Goal: Use online tool/utility: Utilize a website feature to perform a specific function

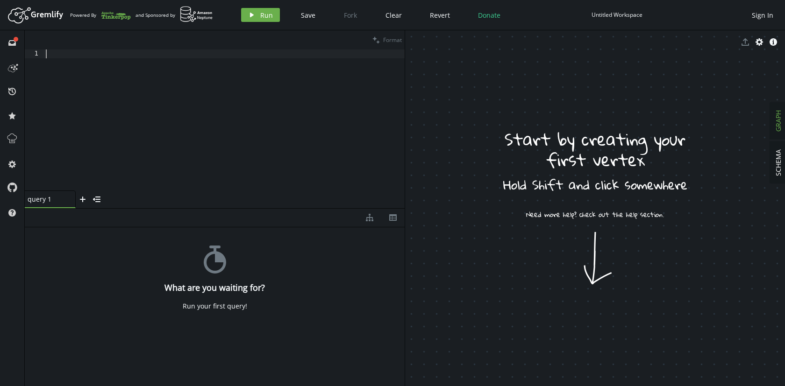
click at [107, 56] on div at bounding box center [224, 129] width 361 height 159
paste textarea ")"
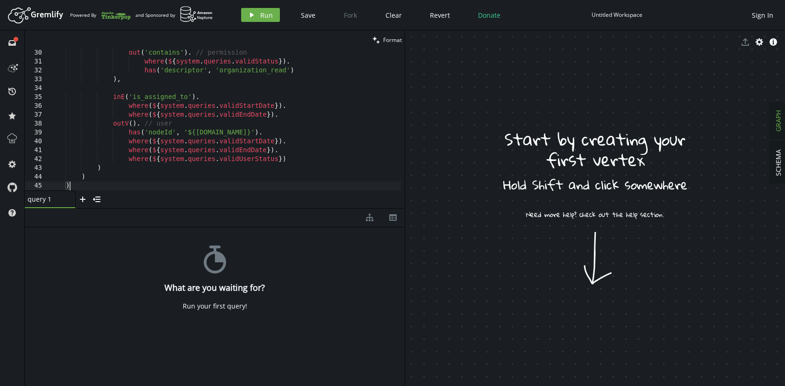
scroll to position [258, 0]
click at [203, 209] on div "diagram-tree th" at bounding box center [215, 218] width 380 height 19
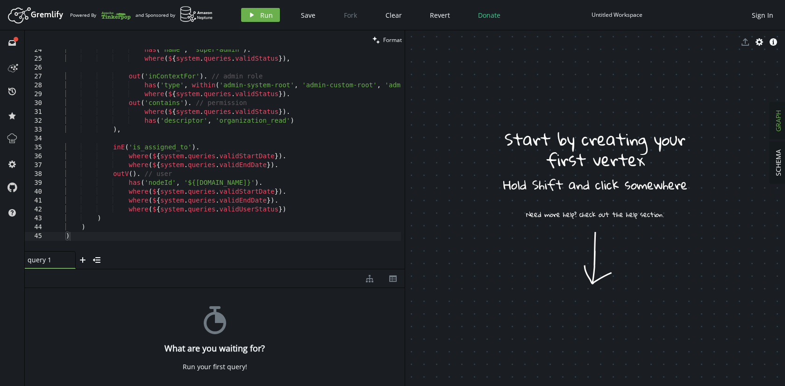
scroll to position [202, 0]
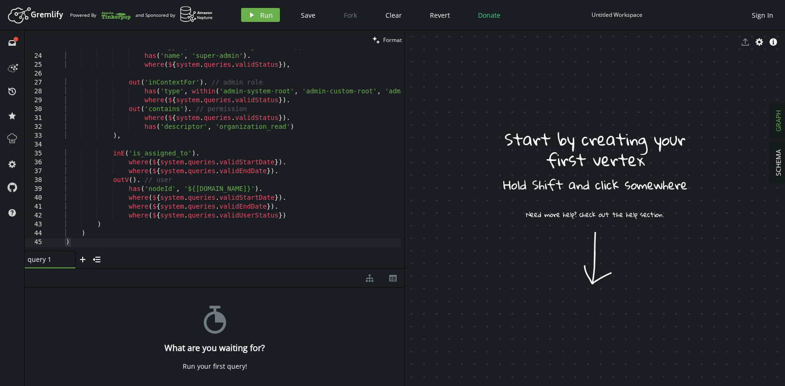
drag, startPoint x: 203, startPoint y: 208, endPoint x: 208, endPoint y: 269, distance: 60.9
click at [208, 269] on div at bounding box center [215, 269] width 380 height 0
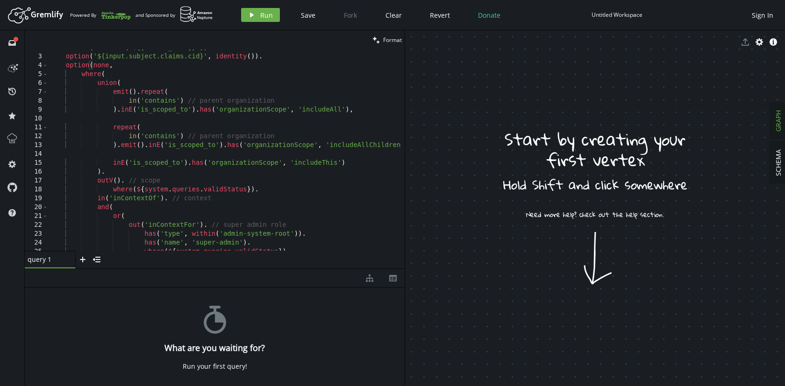
scroll to position [0, 0]
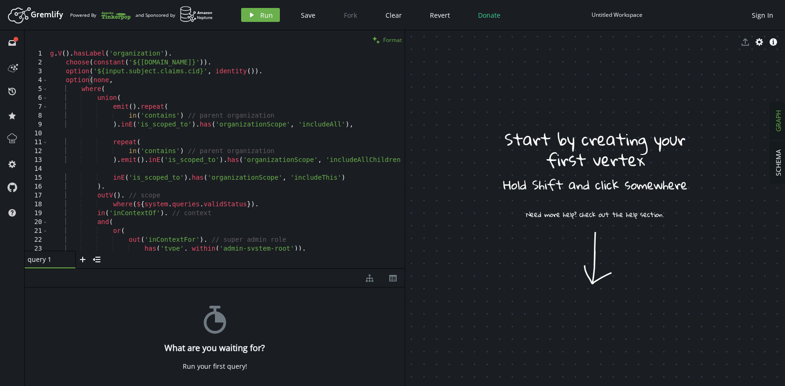
click at [379, 38] on icon "clean" at bounding box center [375, 39] width 7 height 7
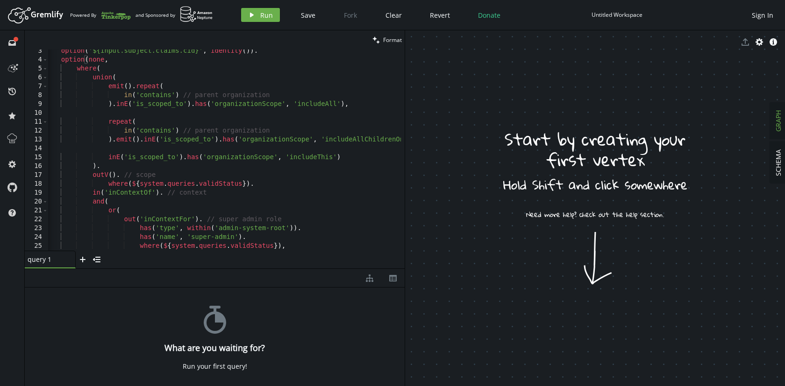
type textarea "where(${system.queries.validStatus})."
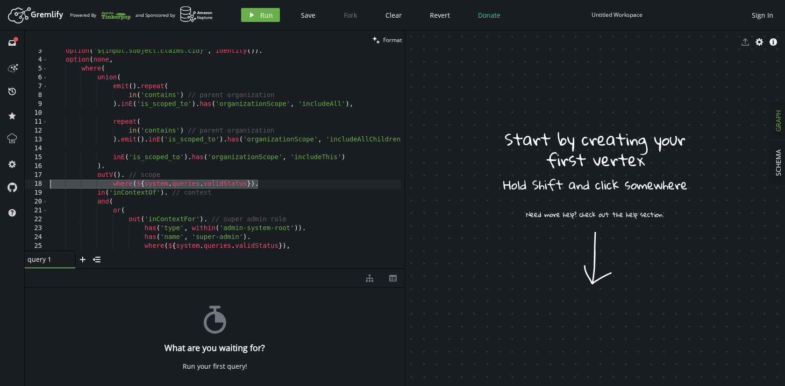
drag, startPoint x: 259, startPoint y: 184, endPoint x: 44, endPoint y: 183, distance: 215.4
click at [44, 183] on div "where(${system.queries.validStatus}). 3 4 5 6 7 8 9 10 11 12 13 14 15 16 17 18 …" at bounding box center [215, 150] width 380 height 201
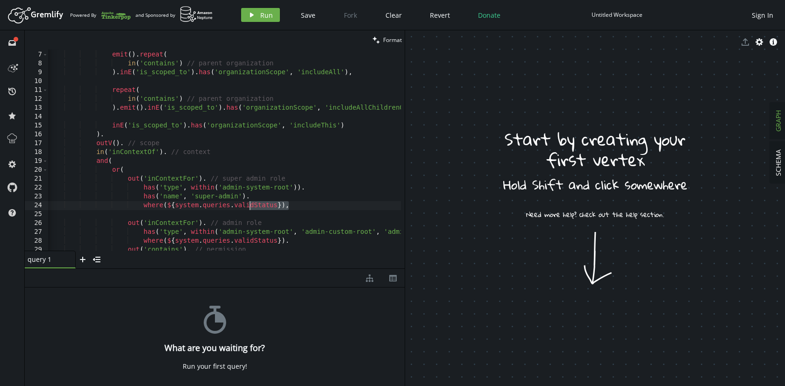
drag, startPoint x: 292, startPoint y: 206, endPoint x: 247, endPoint y: 203, distance: 44.9
click at [247, 203] on div "union ( emit ( ) . repeat ( in ( 'contains' ) // parent organization ) . inE ( …" at bounding box center [260, 149] width 427 height 215
click at [256, 199] on div "union ( emit ( ) . repeat ( in ( 'contains' ) // parent organization ) . inE ( …" at bounding box center [260, 149] width 427 height 215
drag, startPoint x: 294, startPoint y: 207, endPoint x: 40, endPoint y: 202, distance: 254.2
click at [40, 202] on div "has('name', 'super-admin'), 6 7 8 9 10 11 12 13 14 15 16 17 18 19 20 21 22 23 2…" at bounding box center [215, 150] width 380 height 201
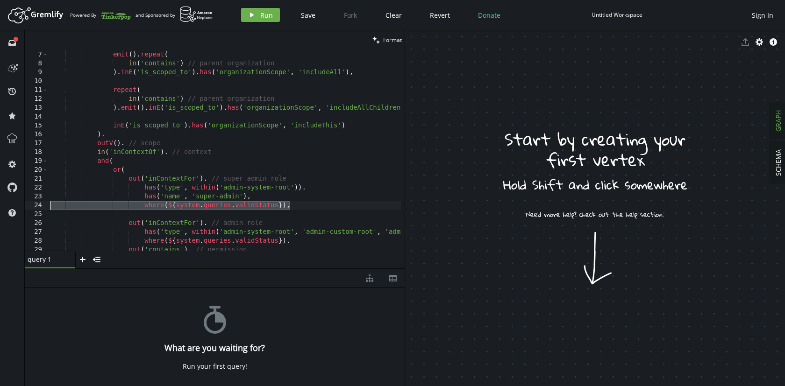
type textarea "where(${system.queries.validStatus}),"
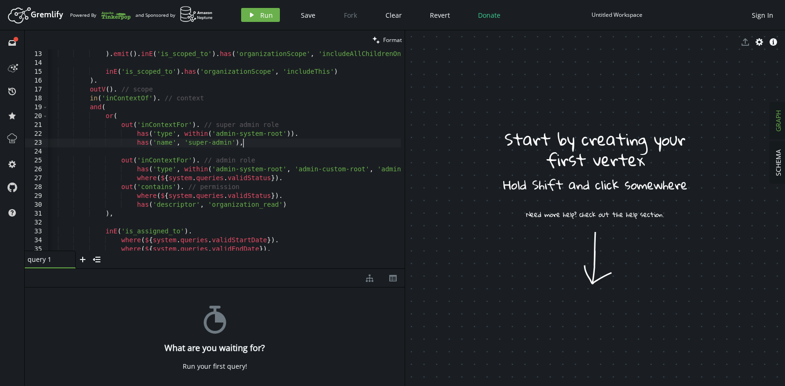
type textarea "has('name', 'super-admin'),"
click at [388, 40] on span "Format" at bounding box center [392, 40] width 19 height 8
click at [213, 154] on div "in ( 'contains' ) // parent organization ) . emit ( ) . inE ( 'is_scoped_to' ) …" at bounding box center [261, 149] width 427 height 215
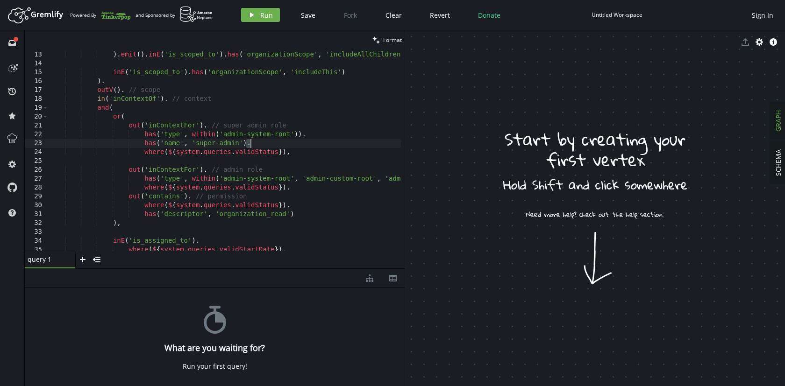
type textarea "outV(). // scope where(${system.queries.validStatus})."
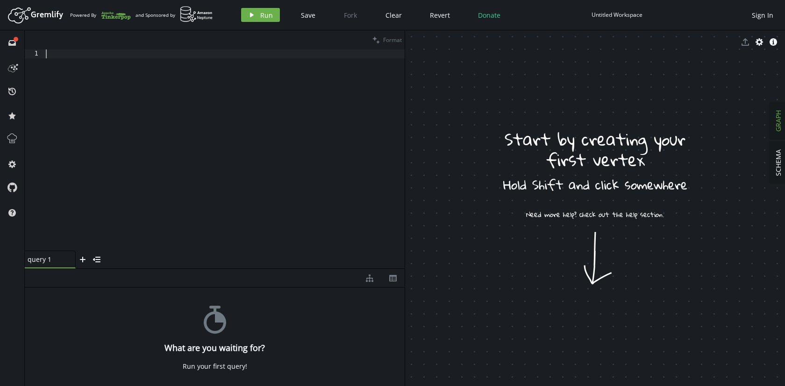
paste textarea ")"
type textarea ")"
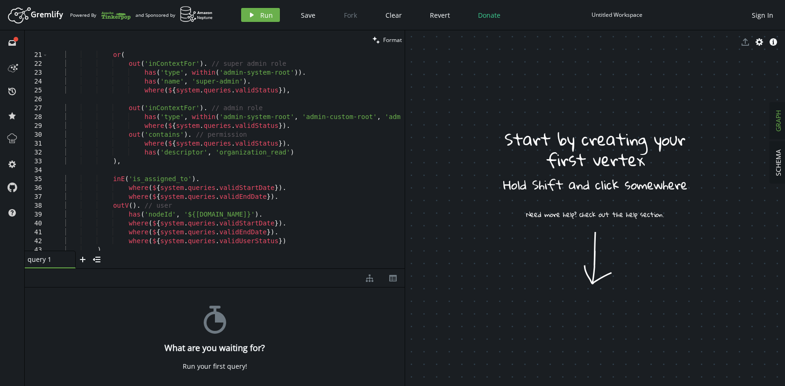
scroll to position [174, 0]
click at [383, 38] on span "Format" at bounding box center [392, 40] width 19 height 8
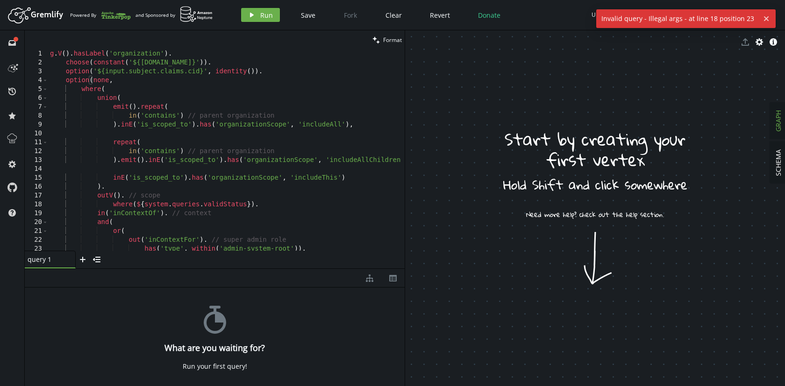
scroll to position [0, 0]
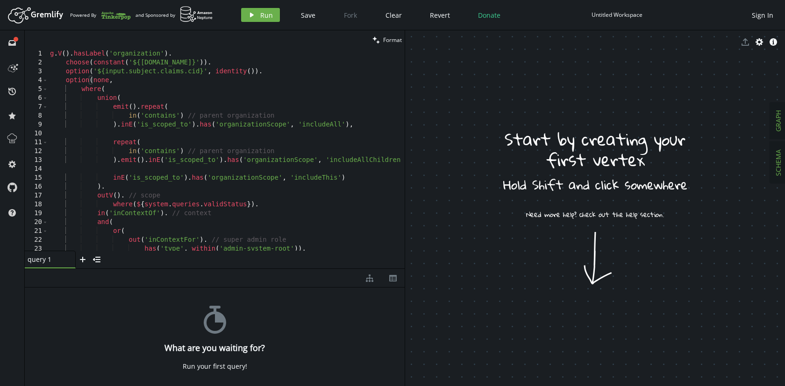
click at [778, 166] on span "SCHEMA" at bounding box center [778, 163] width 9 height 27
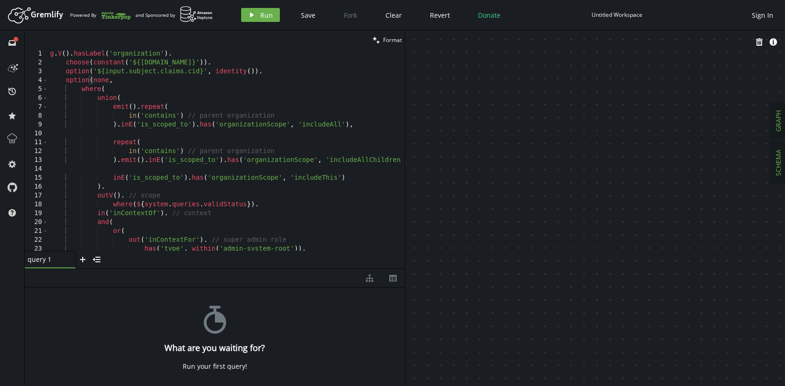
click at [777, 122] on span "GRAPH" at bounding box center [778, 120] width 9 height 21
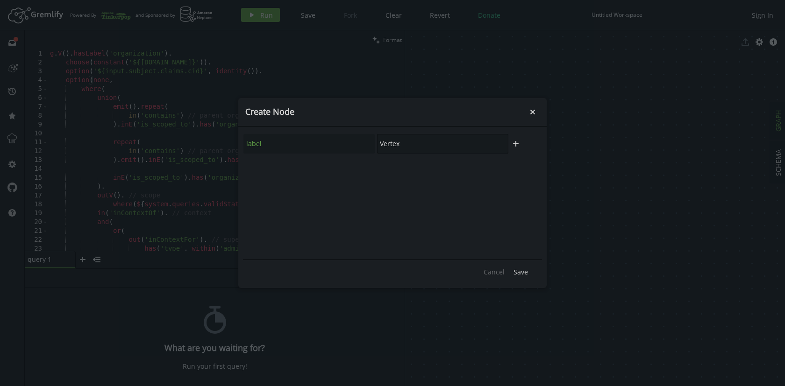
click at [397, 145] on input "Vertex" at bounding box center [442, 144] width 131 height 20
click at [386, 145] on input "Vertex" at bounding box center [442, 144] width 131 height 20
type input "organization"
click at [516, 142] on icon "plus" at bounding box center [515, 143] width 7 height 7
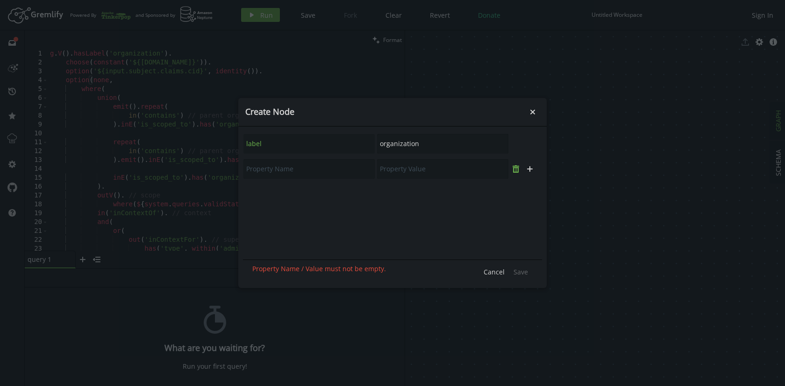
click at [518, 169] on icon "button" at bounding box center [516, 168] width 7 height 7
click at [520, 272] on span "Save" at bounding box center [520, 272] width 14 height 9
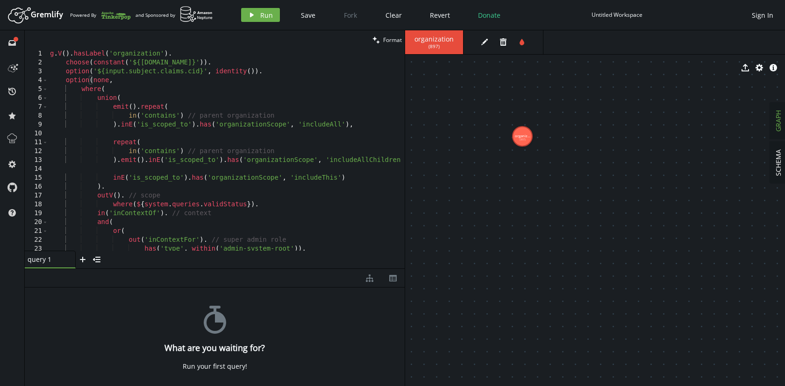
drag, startPoint x: 469, startPoint y: 118, endPoint x: 522, endPoint y: 136, distance: 56.7
click at [482, 38] on button "edit" at bounding box center [484, 42] width 14 height 14
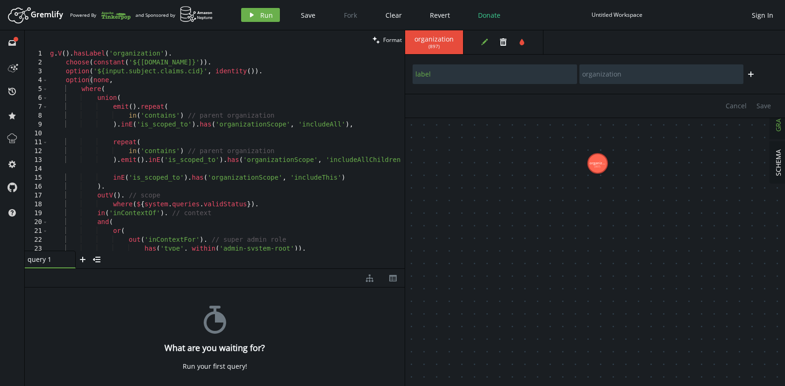
drag, startPoint x: 521, startPoint y: 141, endPoint x: 599, endPoint y: 164, distance: 81.2
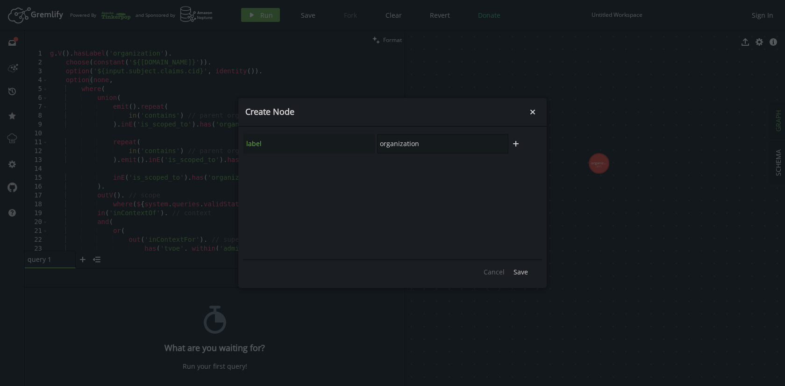
click at [402, 146] on input "organization" at bounding box center [442, 144] width 131 height 20
type input "user"
click at [522, 271] on span "Save" at bounding box center [520, 272] width 14 height 9
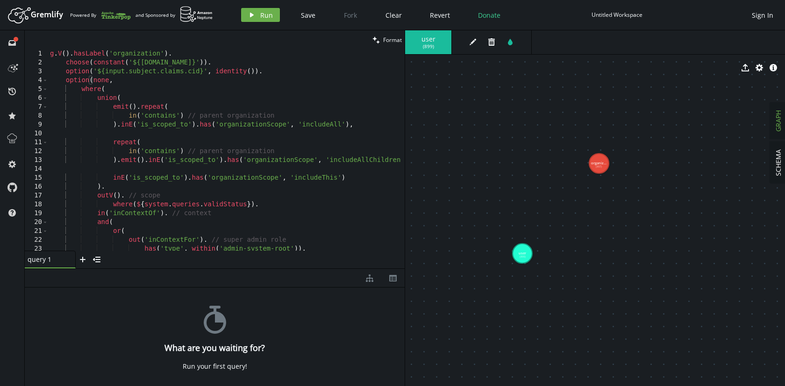
drag, startPoint x: 469, startPoint y: 135, endPoint x: 522, endPoint y: 254, distance: 130.3
drag, startPoint x: 526, startPoint y: 248, endPoint x: 535, endPoint y: 228, distance: 22.2
drag, startPoint x: 535, startPoint y: 228, endPoint x: 592, endPoint y: 169, distance: 82.0
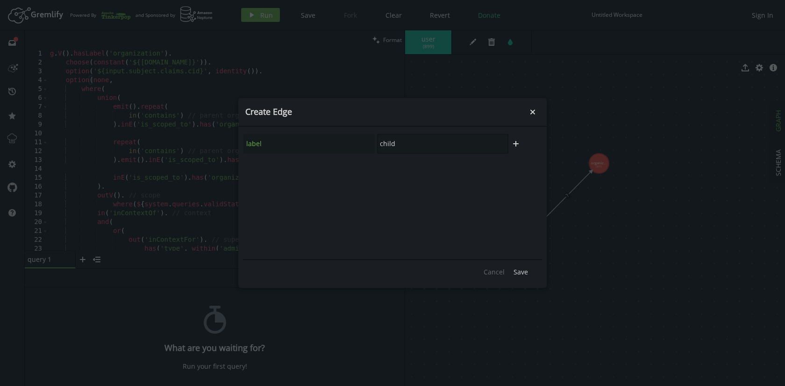
click at [385, 146] on input "child" at bounding box center [442, 144] width 131 height 20
type input "is_member_of"
click at [520, 271] on span "Save" at bounding box center [520, 272] width 14 height 9
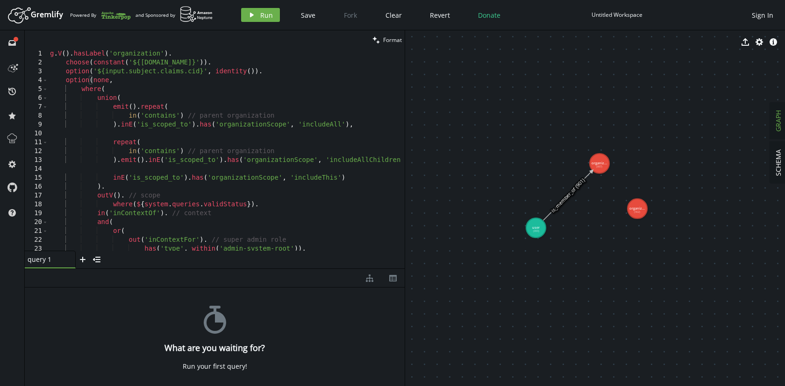
drag, startPoint x: 604, startPoint y: 164, endPoint x: 638, endPoint y: 208, distance: 56.0
click at [562, 200] on icon at bounding box center [567, 196] width 49 height 50
click at [571, 191] on icon at bounding box center [567, 196] width 49 height 50
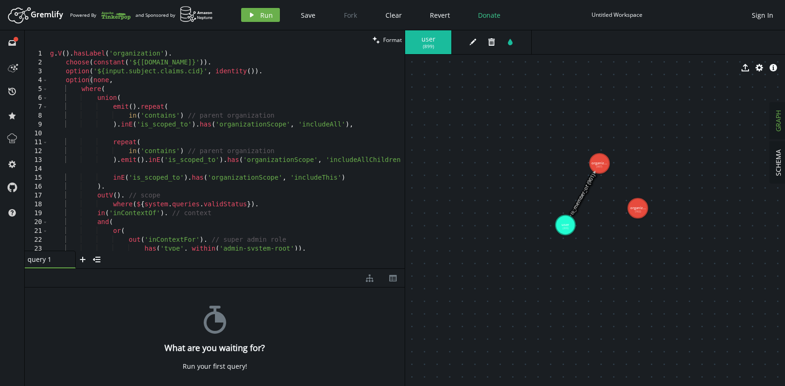
drag, startPoint x: 541, startPoint y: 228, endPoint x: 553, endPoint y: 225, distance: 12.5
drag, startPoint x: 559, startPoint y: 225, endPoint x: 628, endPoint y: 208, distance: 71.6
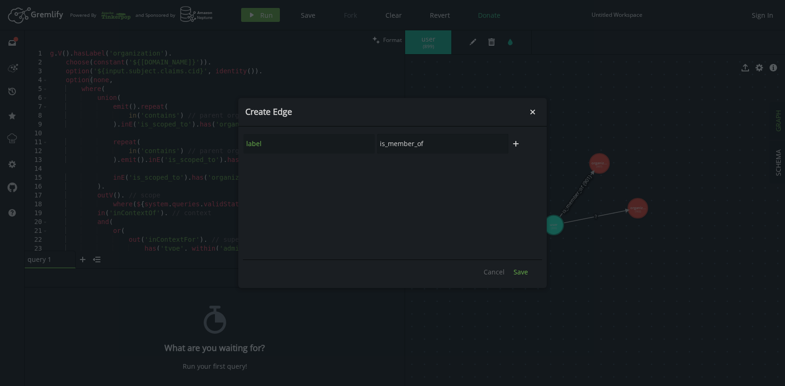
click at [520, 272] on span "Save" at bounding box center [520, 272] width 14 height 9
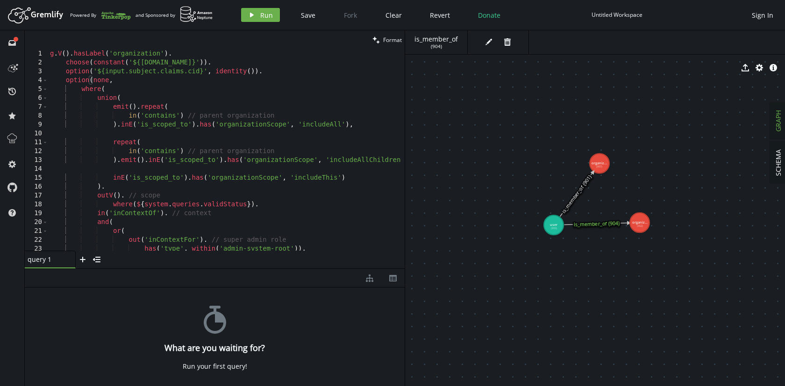
drag, startPoint x: 636, startPoint y: 205, endPoint x: 640, endPoint y: 223, distance: 18.6
drag, startPoint x: 601, startPoint y: 168, endPoint x: 642, endPoint y: 211, distance: 59.5
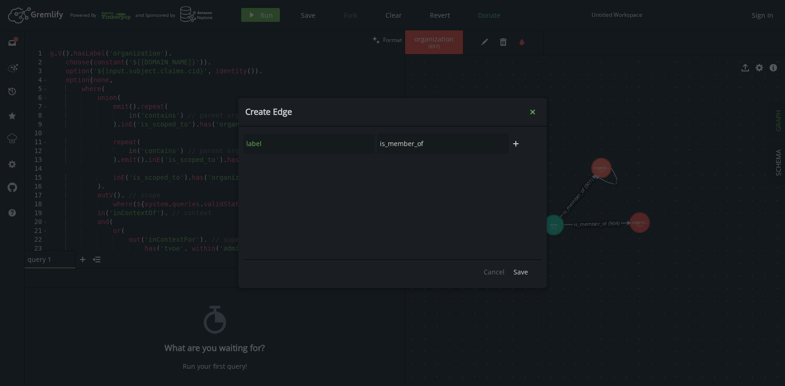
click at [534, 114] on icon "small-cross" at bounding box center [532, 111] width 9 height 9
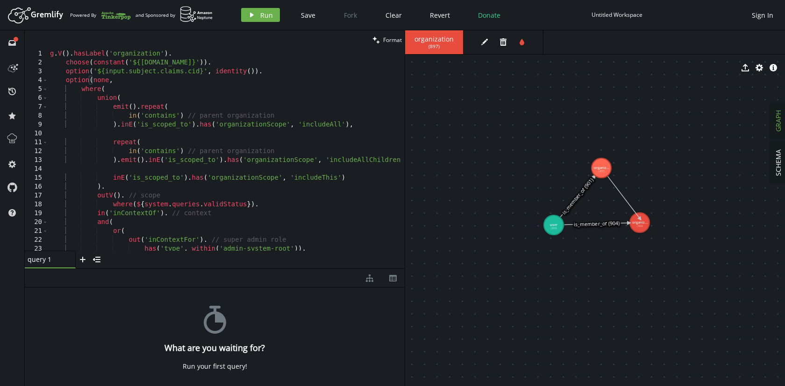
drag, startPoint x: 603, startPoint y: 171, endPoint x: 640, endPoint y: 219, distance: 60.3
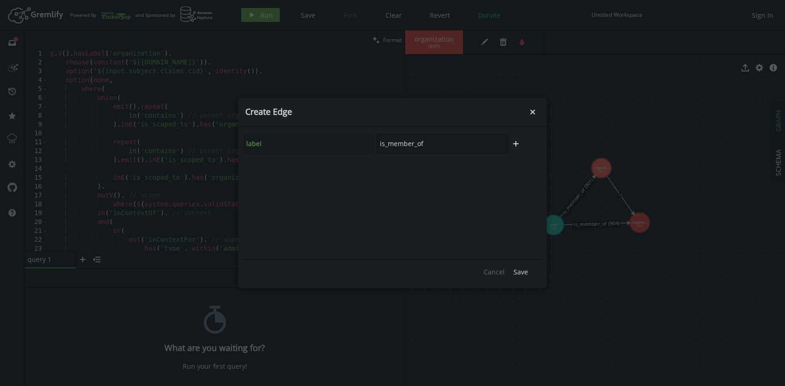
click at [399, 144] on input "is_member_of" at bounding box center [442, 144] width 131 height 20
type input "contains"
click at [523, 272] on span "Save" at bounding box center [520, 272] width 14 height 9
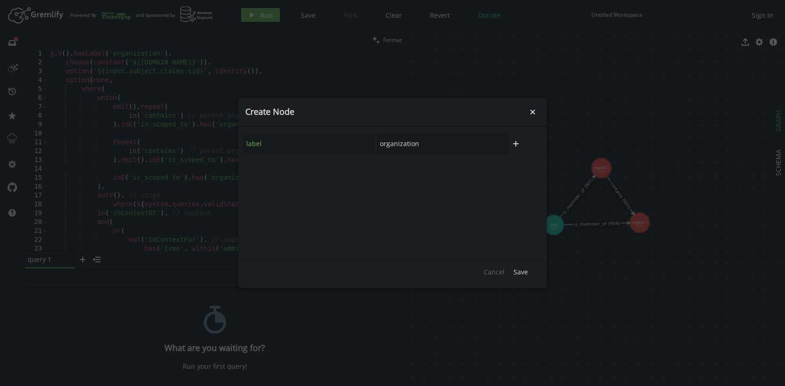
click at [397, 147] on input "organization" at bounding box center [442, 144] width 131 height 20
type input "role"
click at [516, 144] on icon "button" at bounding box center [516, 144] width 6 height 6
click at [258, 170] on input "text" at bounding box center [308, 169] width 131 height 20
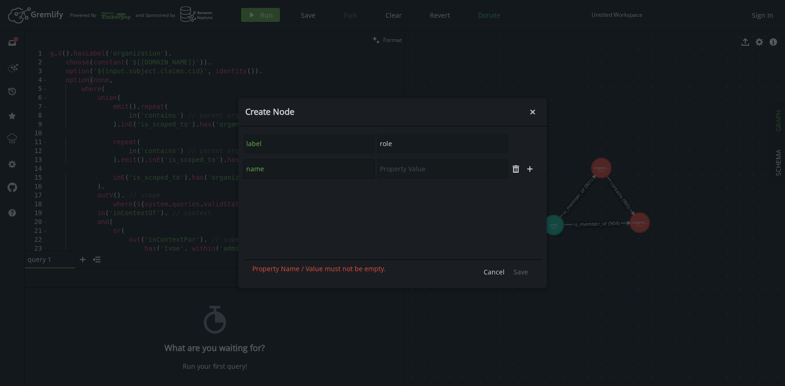
type input "name"
type input "super-admin"
click at [529, 167] on icon "button" at bounding box center [530, 169] width 6 height 6
click at [342, 188] on input "text" at bounding box center [308, 195] width 131 height 20
type input "type"
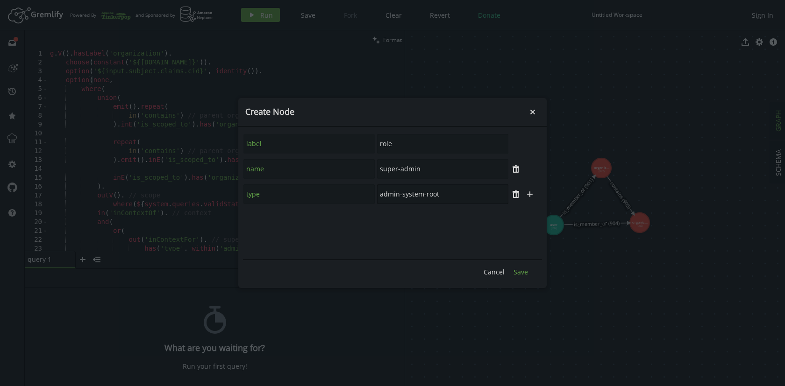
type input "admin-system-root"
click at [520, 270] on span "Save" at bounding box center [520, 272] width 14 height 9
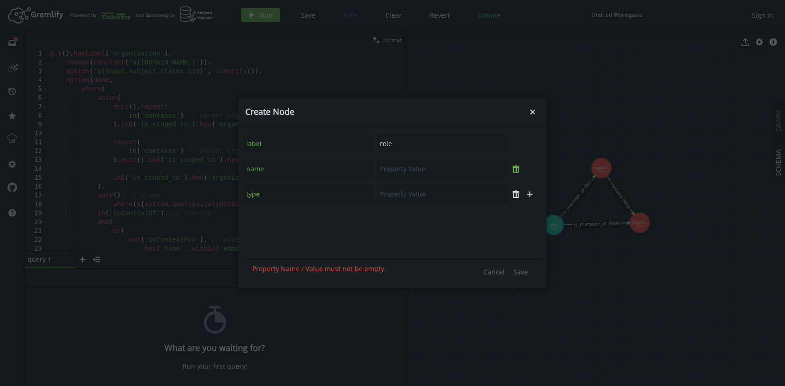
click at [516, 168] on icon "button" at bounding box center [516, 168] width 7 height 7
click at [513, 172] on icon "button" at bounding box center [516, 168] width 7 height 7
click at [379, 145] on input "role" at bounding box center [442, 144] width 131 height 20
type input "context"
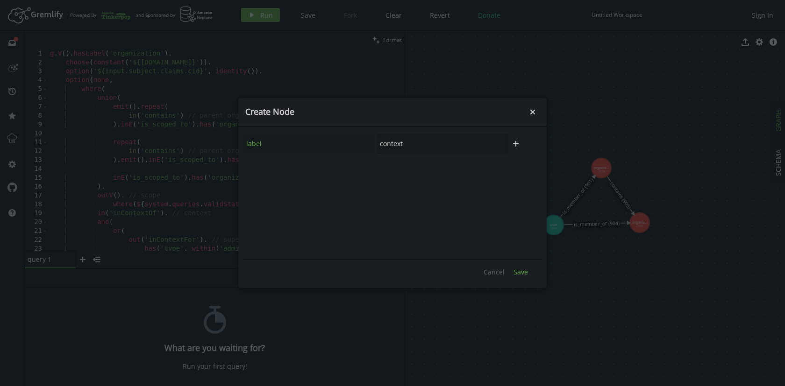
click at [525, 270] on span "Save" at bounding box center [520, 272] width 14 height 9
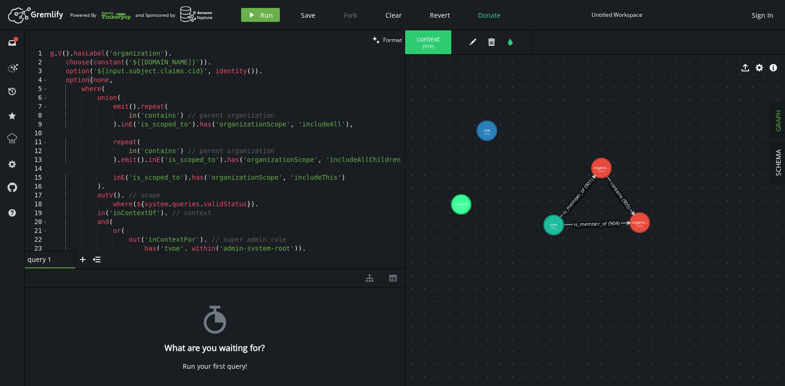
drag, startPoint x: 487, startPoint y: 121, endPoint x: 487, endPoint y: 131, distance: 9.4
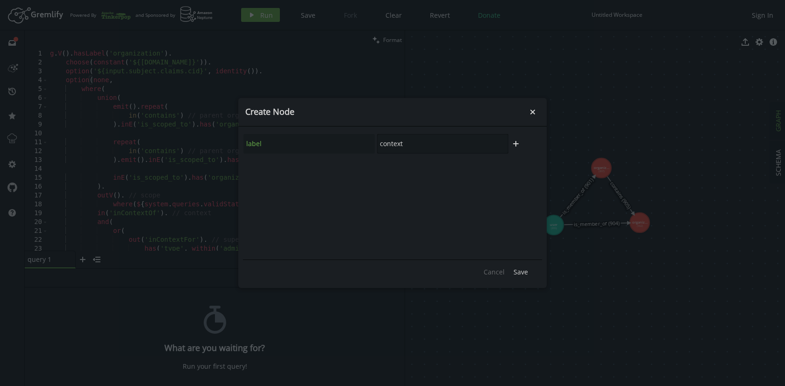
click at [394, 148] on input "context" at bounding box center [442, 144] width 131 height 20
type input "scope"
click at [521, 145] on button "plus" at bounding box center [516, 144] width 14 height 14
click at [290, 169] on input "text" at bounding box center [308, 169] width 131 height 20
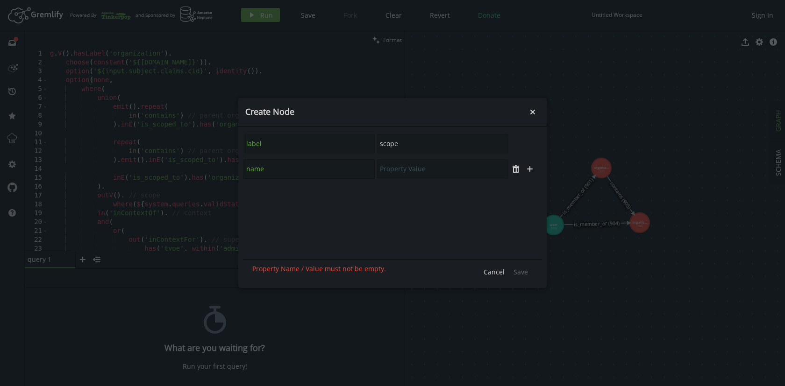
type input "name"
type input "root-scope"
click at [530, 170] on icon "button" at bounding box center [530, 169] width 6 height 6
click at [313, 202] on input "text" at bounding box center [308, 195] width 131 height 20
type input "type"
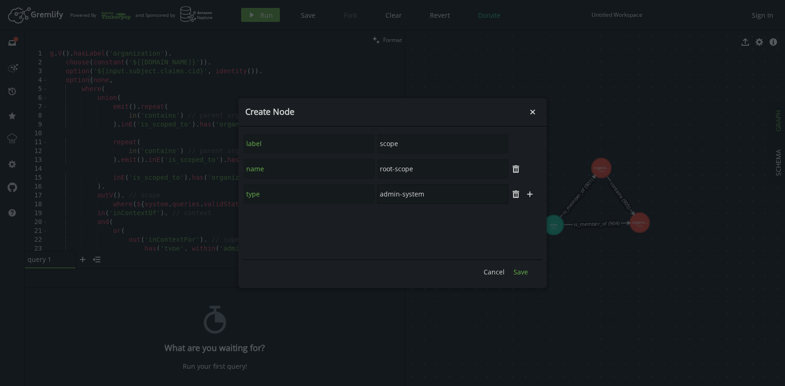
type input "admin-system"
click at [518, 272] on span "Save" at bounding box center [520, 272] width 14 height 9
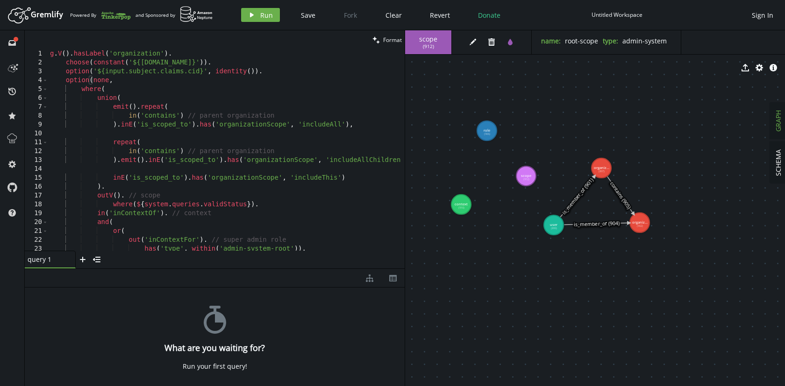
drag, startPoint x: 498, startPoint y: 183, endPoint x: 527, endPoint y: 176, distance: 29.8
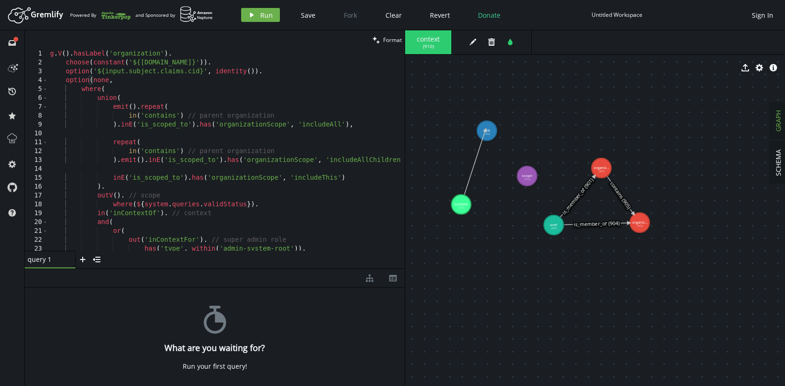
drag, startPoint x: 463, startPoint y: 196, endPoint x: 485, endPoint y: 130, distance: 69.6
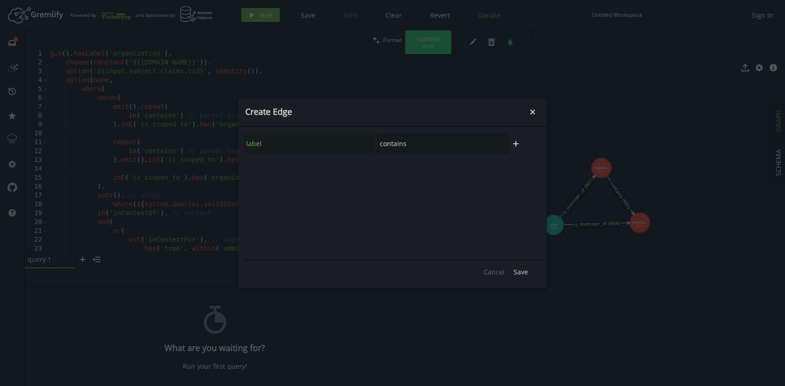
click at [397, 151] on input "contains" at bounding box center [442, 144] width 131 height 20
type input "inContextFor"
click at [517, 273] on span "Save" at bounding box center [520, 272] width 14 height 9
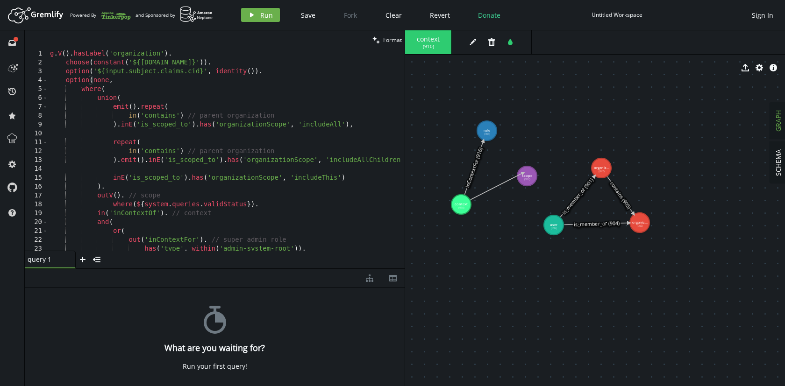
drag, startPoint x: 462, startPoint y: 201, endPoint x: 523, endPoint y: 173, distance: 67.3
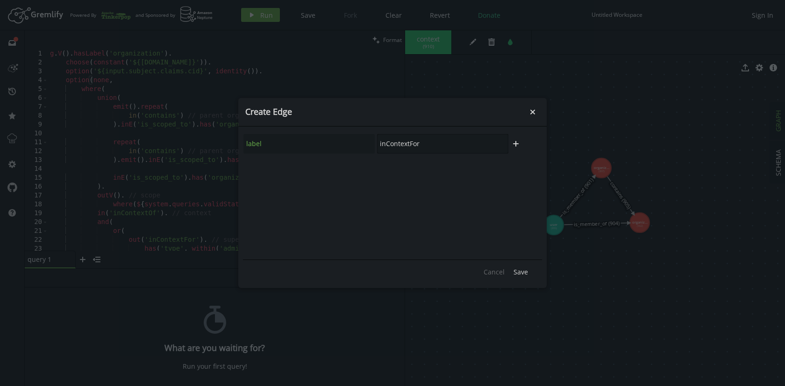
click at [423, 145] on input "inContextFor" at bounding box center [442, 144] width 131 height 20
type input "inContextOf"
click at [434, 196] on div "label inContextOf plus" at bounding box center [392, 194] width 299 height 126
click at [520, 272] on span "Save" at bounding box center [520, 272] width 14 height 9
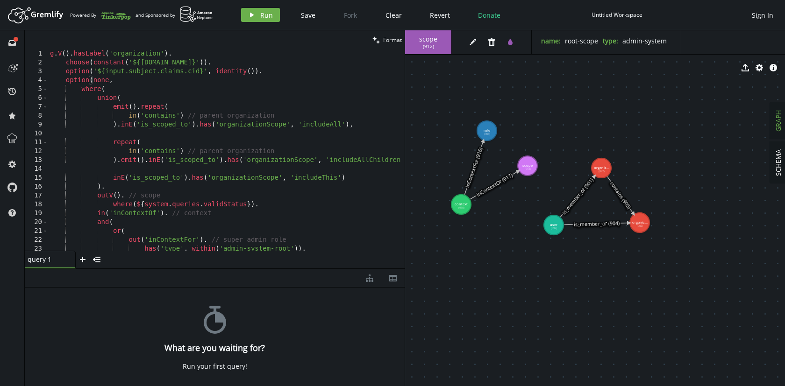
drag, startPoint x: 526, startPoint y: 172, endPoint x: 527, endPoint y: 166, distance: 6.2
drag, startPoint x: 527, startPoint y: 165, endPoint x: 594, endPoint y: 169, distance: 66.9
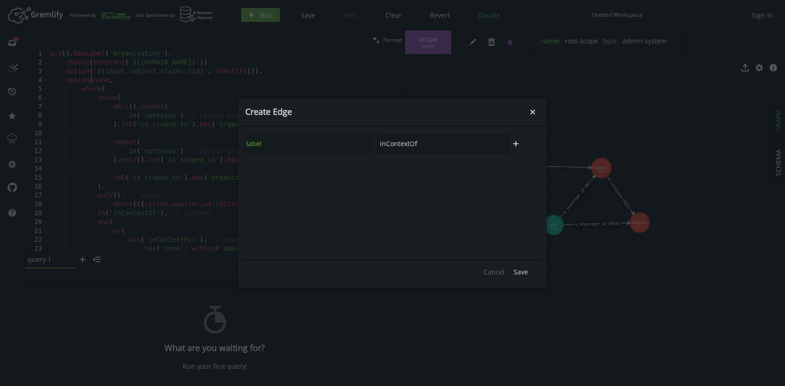
click at [406, 148] on input "inContextOf" at bounding box center [442, 144] width 131 height 20
type input "is_scoped_to"
click at [514, 145] on icon "plus" at bounding box center [515, 143] width 7 height 7
click at [303, 170] on input "text" at bounding box center [308, 169] width 131 height 20
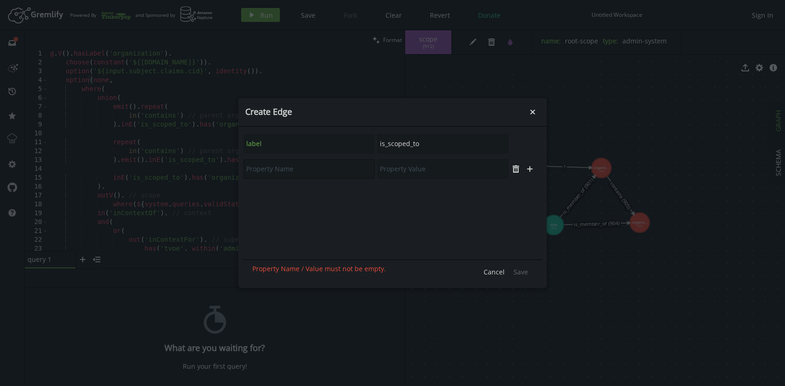
paste input "includeAllRoles"
type input "includeAllRoles"
click at [403, 168] on input "text" at bounding box center [442, 169] width 131 height 20
type input "true"
click at [531, 171] on icon "plus" at bounding box center [529, 168] width 7 height 7
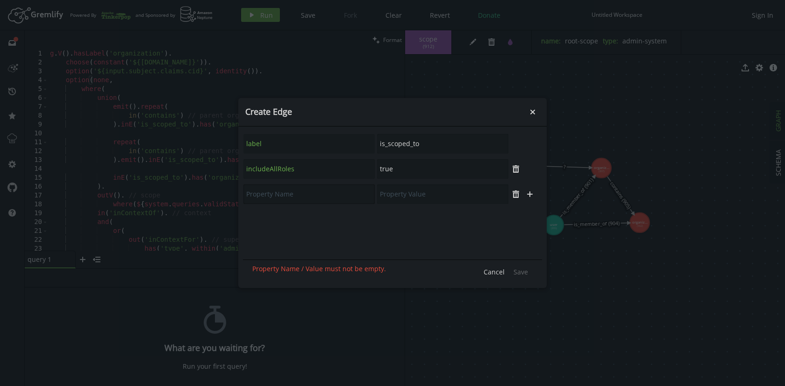
click at [271, 193] on input "text" at bounding box center [308, 195] width 131 height 20
paste input "organizationScope"
type input "organizationScope"
click at [413, 194] on input "text" at bounding box center [442, 195] width 131 height 20
paste input "includeAll"
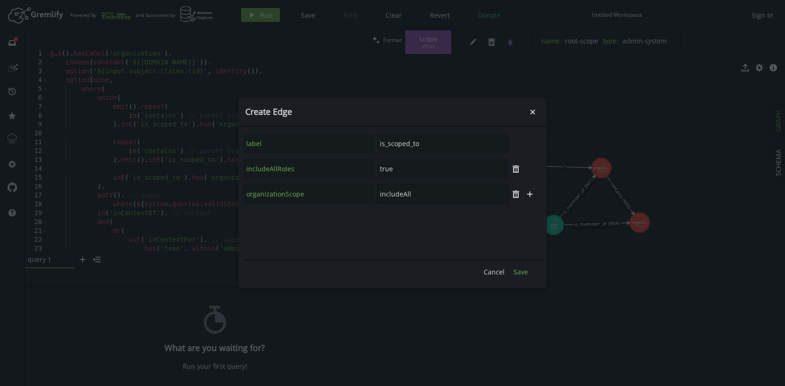
type input "includeAll"
click at [524, 271] on span "Save" at bounding box center [520, 272] width 14 height 9
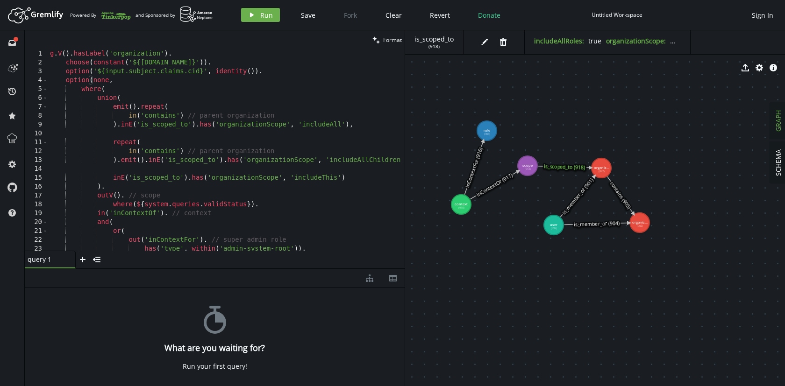
click at [565, 168] on icon at bounding box center [564, 167] width 53 height 2
drag, startPoint x: 550, startPoint y: 225, endPoint x: 484, endPoint y: 274, distance: 82.6
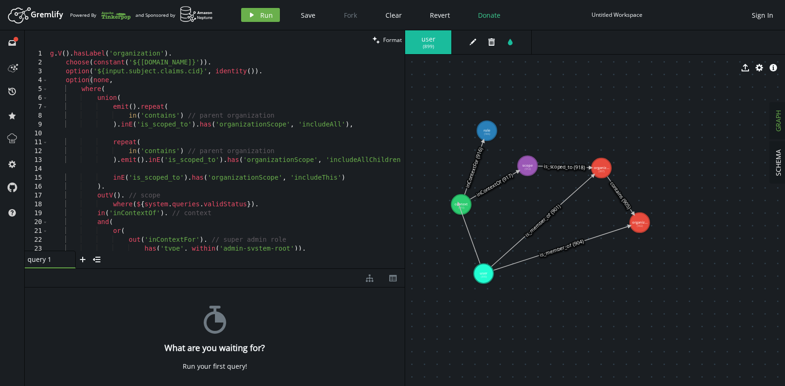
drag, startPoint x: 482, startPoint y: 271, endPoint x: 458, endPoint y: 204, distance: 70.8
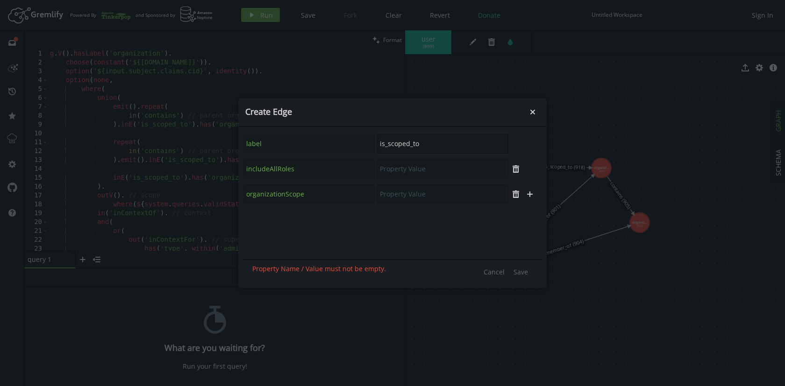
click at [397, 145] on input "is_scoped_to" at bounding box center [442, 144] width 131 height 20
type input "is_assigned_to"
click at [526, 273] on span "Save" at bounding box center [520, 272] width 14 height 9
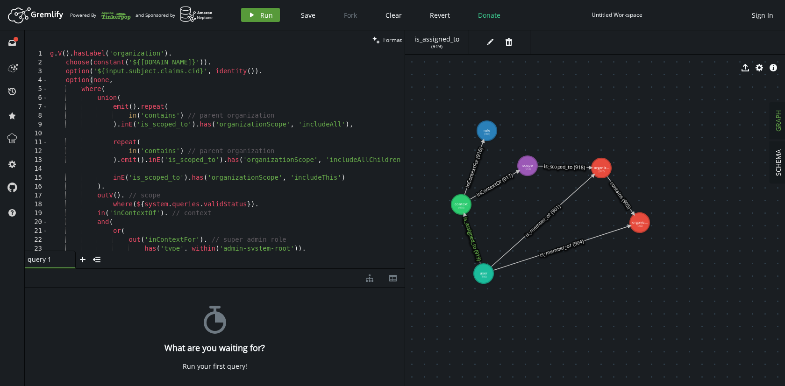
click at [262, 14] on span "Run" at bounding box center [266, 15] width 13 height 9
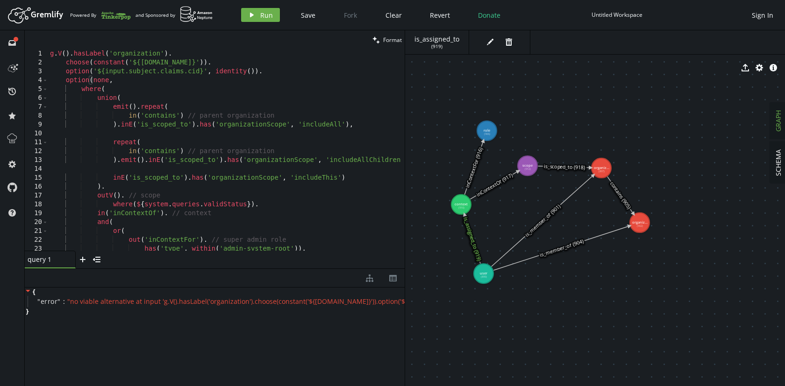
type textarea "option('${input.subject.claims.cid}', identity())."
click at [123, 67] on div "g . V ( ) . hasLabel ( 'organization' ) . choose ( constant ( '${[DOMAIN_NAME]}…" at bounding box center [261, 157] width 427 height 215
drag, startPoint x: 272, startPoint y: 71, endPoint x: 43, endPoint y: 72, distance: 229.4
click at [43, 72] on div "option('${input.subject.claims.cid}', identity()). 1 2 3 4 5 6 7 8 9 10 11 12 1…" at bounding box center [215, 150] width 380 height 201
type textarea "choose(constant('${[DOMAIN_NAME]}'))."
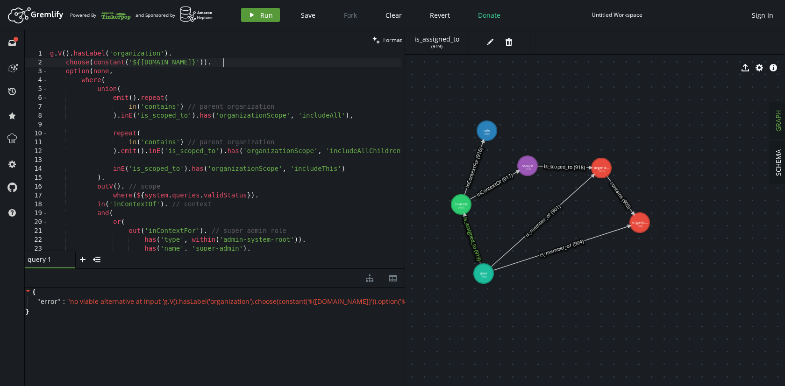
click at [263, 11] on span "Run" at bounding box center [266, 15] width 13 height 9
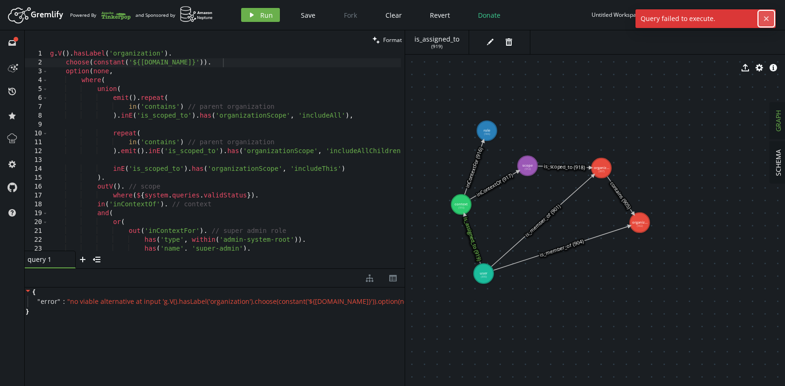
click at [766, 19] on icon "button" at bounding box center [766, 18] width 5 height 5
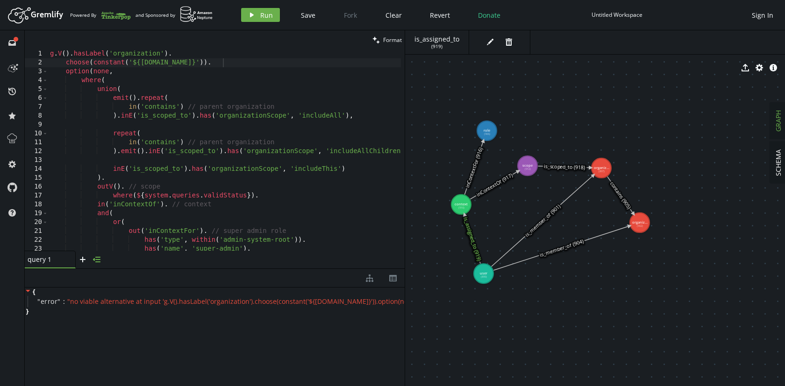
click at [98, 260] on icon "button" at bounding box center [96, 260] width 7 height 6
click at [31, 263] on icon "menu-open" at bounding box center [31, 261] width 7 height 7
click at [43, 292] on icon at bounding box center [43, 291] width 6 height 7
click at [43, 292] on span "✔" at bounding box center [46, 291] width 6 height 9
click at [42, 292] on icon at bounding box center [43, 291] width 7 height 7
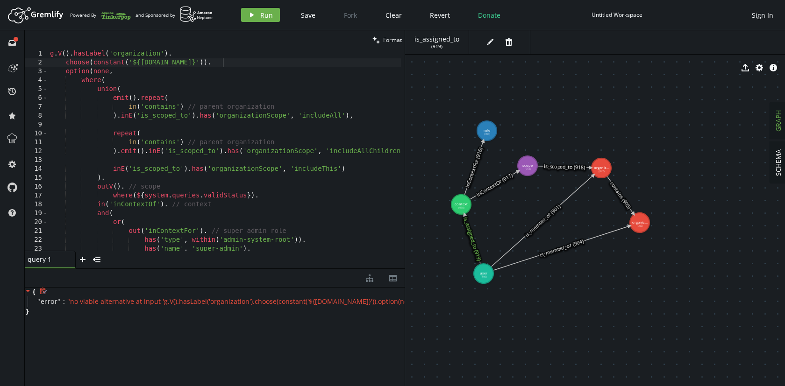
click at [27, 292] on icon at bounding box center [28, 291] width 5 height 2
click at [27, 292] on icon at bounding box center [28, 291] width 7 height 7
click at [43, 292] on icon at bounding box center [43, 291] width 7 height 7
click at [133, 61] on div "g . V ( ) . hasLabel ( 'organization' ) . choose ( constant ( '${[DOMAIN_NAME]}…" at bounding box center [261, 157] width 427 height 215
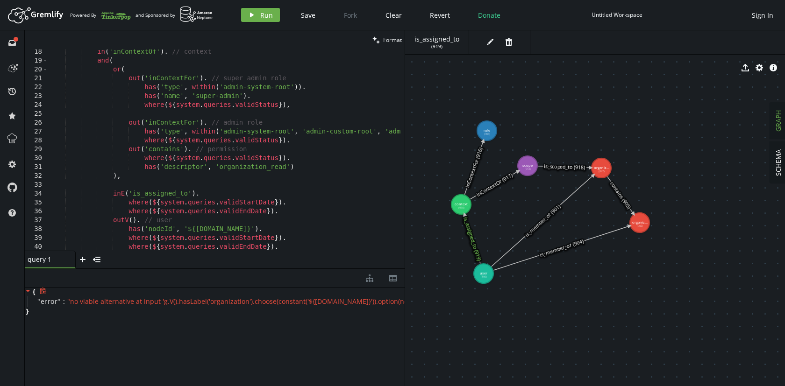
scroll to position [177, 0]
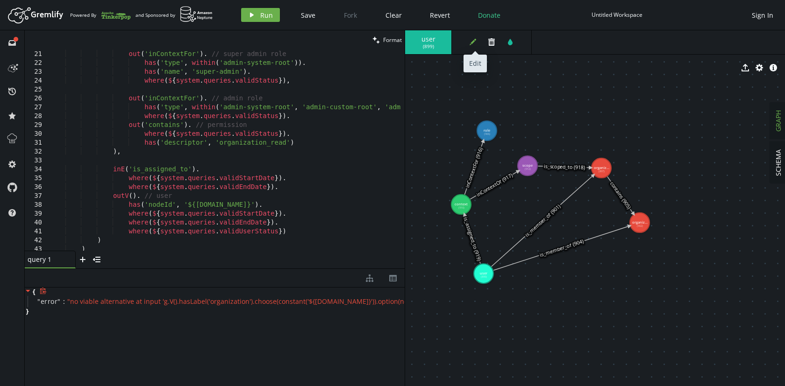
click at [471, 44] on icon "edit" at bounding box center [472, 41] width 7 height 7
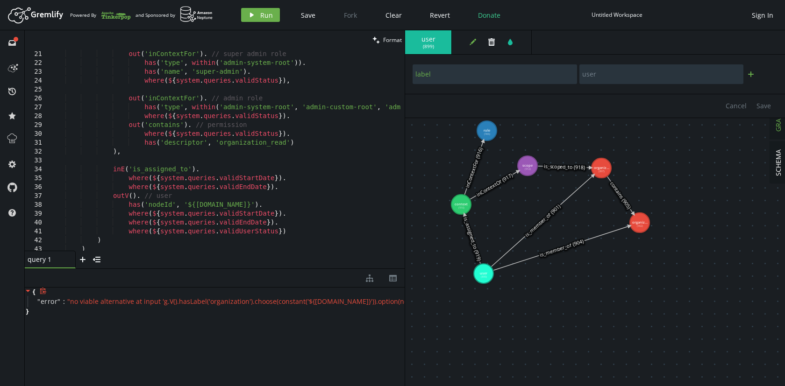
click at [751, 73] on icon "plus" at bounding box center [750, 74] width 7 height 7
click at [447, 100] on input "text" at bounding box center [495, 100] width 164 height 20
type input "o"
type input "nodeId"
click at [601, 96] on input "12345678" at bounding box center [661, 100] width 164 height 20
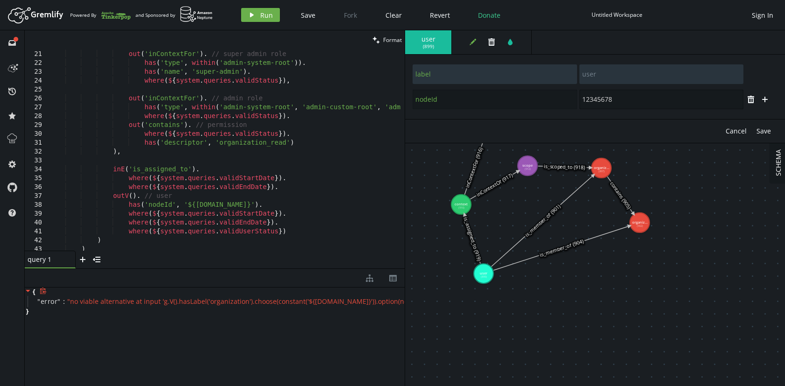
click at [601, 96] on input "12345678" at bounding box center [661, 100] width 164 height 20
type input "12345678"
click at [763, 131] on span "Save" at bounding box center [763, 131] width 14 height 9
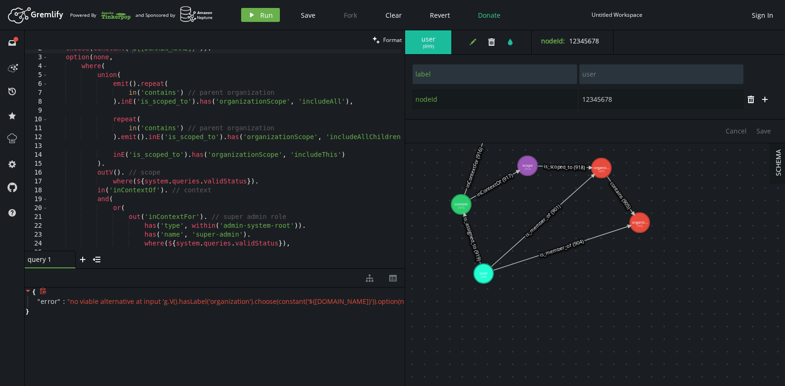
scroll to position [0, 0]
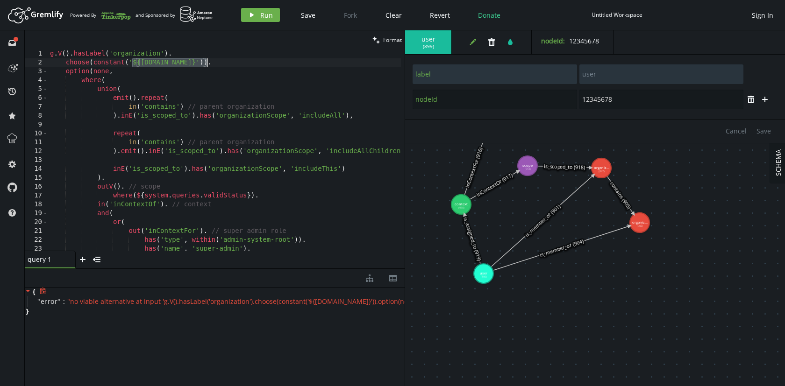
drag, startPoint x: 131, startPoint y: 60, endPoint x: 206, endPoint y: 63, distance: 75.3
click at [206, 63] on div "g . V ( ) . hasLabel ( 'organization' ) . choose ( constant ( '${[DOMAIN_NAME]}…" at bounding box center [261, 157] width 427 height 215
paste textarea "12345678"
click at [258, 15] on button "play Run" at bounding box center [260, 15] width 39 height 14
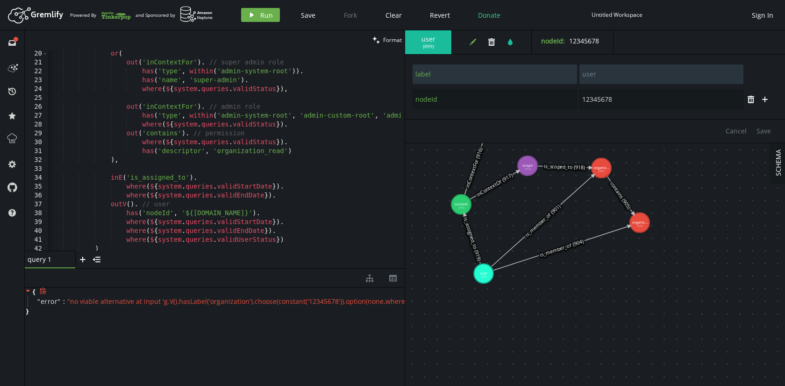
scroll to position [185, 0]
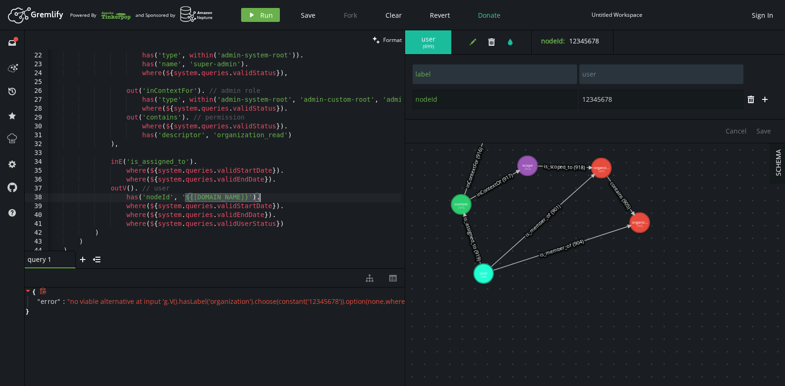
drag, startPoint x: 185, startPoint y: 197, endPoint x: 259, endPoint y: 198, distance: 74.3
click at [259, 198] on div "out ( 'inContextFor' ) . // super admin role has ( 'type' , within ( 'admin-sys…" at bounding box center [259, 150] width 427 height 215
paste textarea "12345678"
click at [265, 11] on span "Run" at bounding box center [266, 15] width 13 height 9
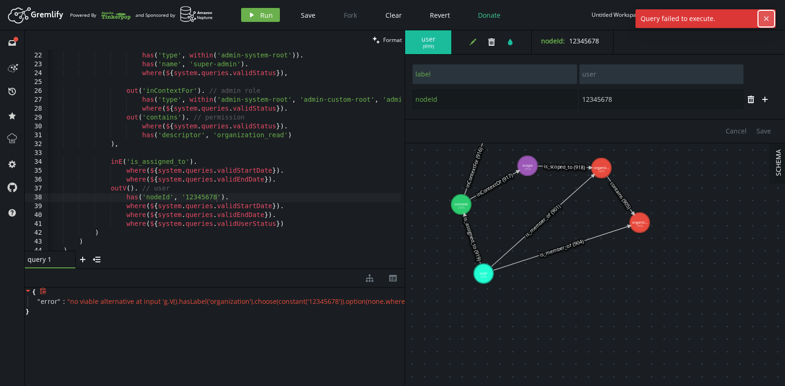
click at [766, 18] on icon "button" at bounding box center [766, 18] width 5 height 5
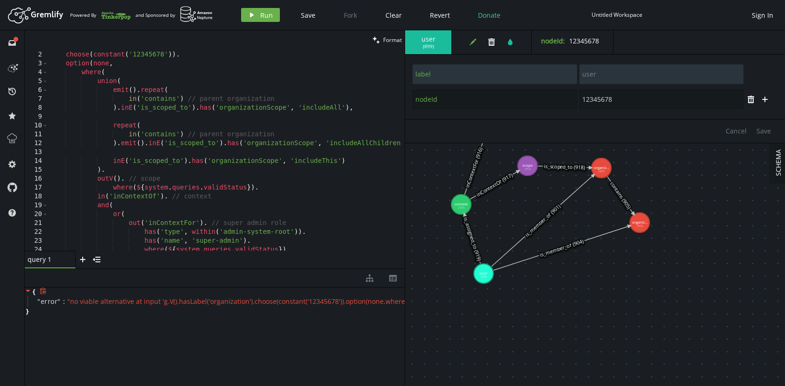
scroll to position [0, 0]
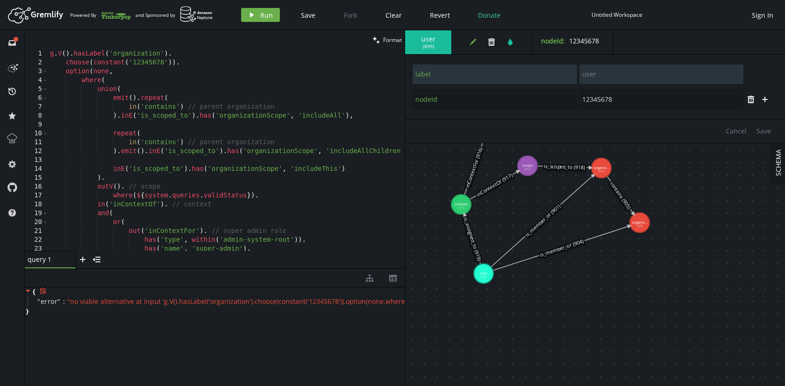
type textarea "choose(constant('12345678'))."
drag, startPoint x: 189, startPoint y: 66, endPoint x: 40, endPoint y: 64, distance: 149.1
click at [40, 64] on div "choose(constant('12345678')). 1 2 3 4 5 6 7 8 9 10 11 12 13 14 15 16 17 18 19 2…" at bounding box center [215, 150] width 380 height 201
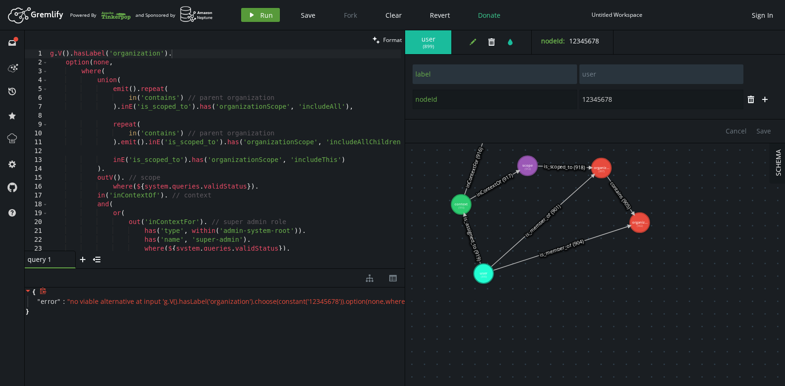
click at [259, 14] on button "play Run" at bounding box center [260, 15] width 39 height 14
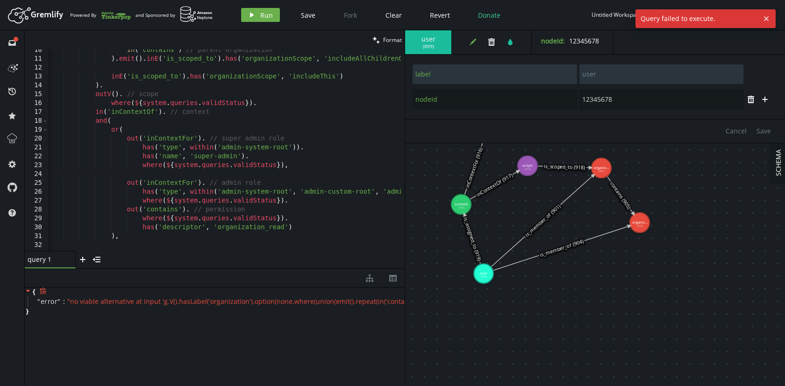
scroll to position [84, 0]
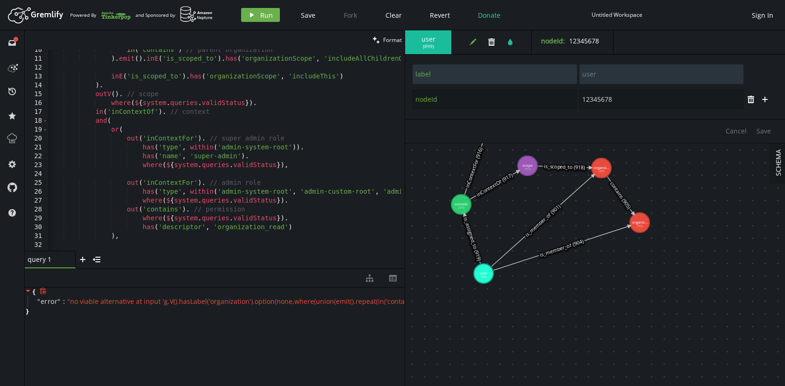
type textarea "where(${system.queries.validStatus}),"
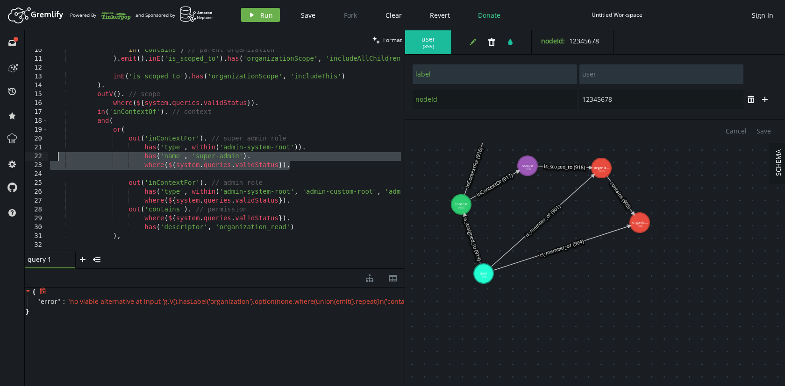
scroll to position [0, 0]
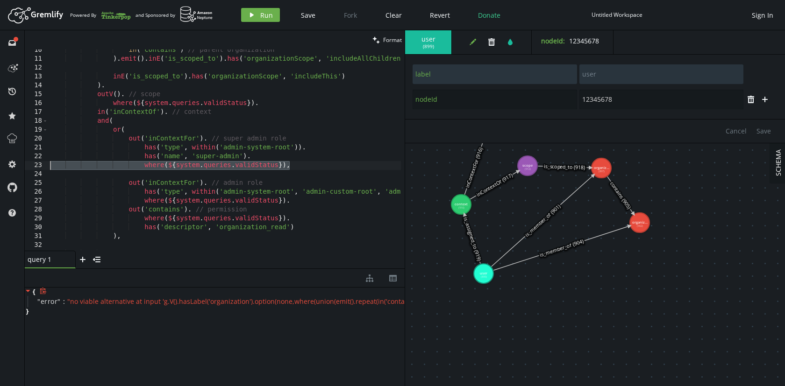
drag, startPoint x: 292, startPoint y: 167, endPoint x: 48, endPoint y: 164, distance: 243.9
click at [48, 164] on div "where(${system.queries.validStatus}), 10 11 12 13 14 15 16 17 18 19 20 21 22 23…" at bounding box center [215, 150] width 380 height 201
type textarea "has('name', 'super-admin')."
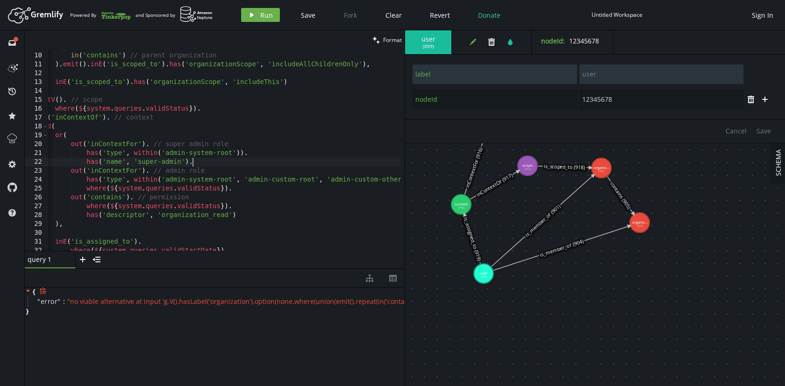
scroll to position [0, 69]
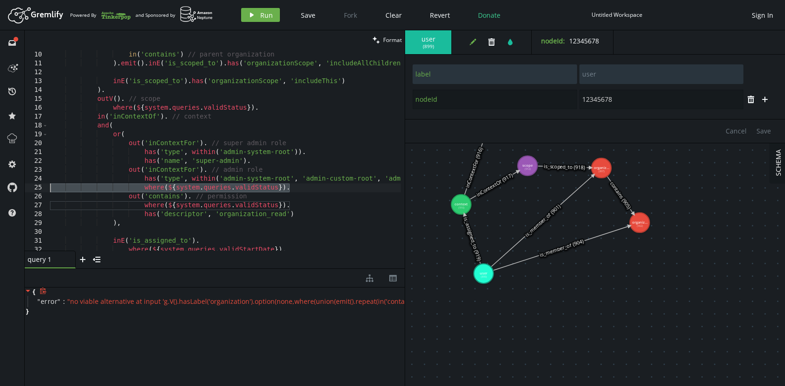
drag, startPoint x: 303, startPoint y: 189, endPoint x: 32, endPoint y: 187, distance: 271.0
click at [32, 187] on div "has('name', 'super-admin'). 9 10 11 12 13 14 15 16 17 18 19 20 21 22 23 24 25 2…" at bounding box center [215, 150] width 380 height 201
type textarea "where(${system.queries.validStatus})."
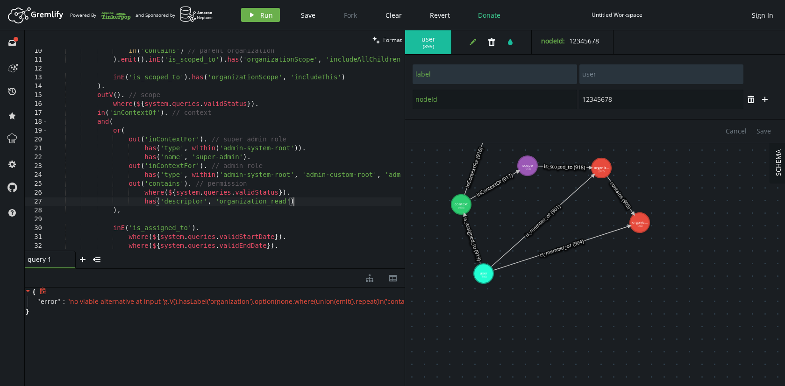
click at [304, 201] on div "in ( 'contains' ) // parent organization ) . emit ( ) . inE ( 'is_scoped_to' ) …" at bounding box center [261, 154] width 427 height 215
type textarea "has('descriptor', 'organization_read')"
drag, startPoint x: 311, startPoint y: 205, endPoint x: 41, endPoint y: 199, distance: 270.1
click at [41, 199] on div "has('descriptor', 'organization_read') 10 11 12 13 14 15 16 17 18 19 20 21 22 2…" at bounding box center [215, 150] width 380 height 201
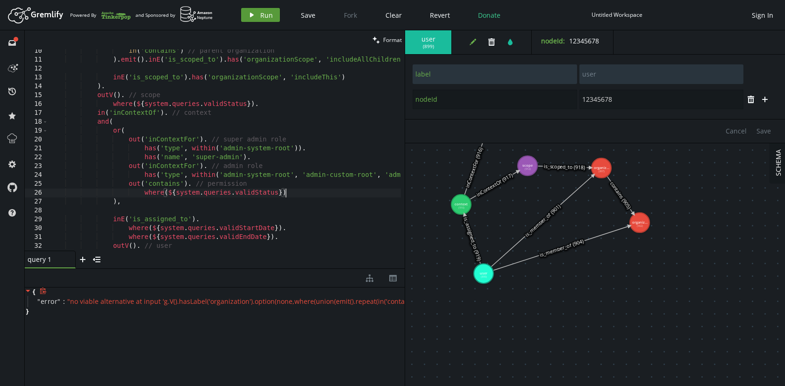
click at [260, 13] on span "Run" at bounding box center [266, 15] width 13 height 9
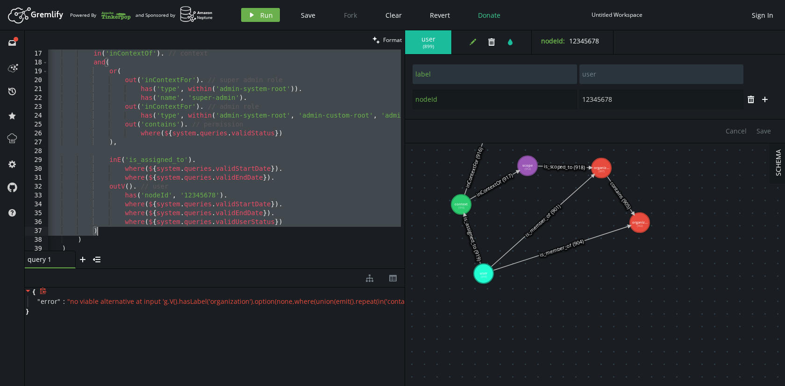
drag, startPoint x: 101, startPoint y: 170, endPoint x: 114, endPoint y: 228, distance: 59.3
click at [114, 228] on div "where ( $ { system . queries . validStatus }) . in ( 'inContextOf' ) . // conte…" at bounding box center [257, 148] width 427 height 215
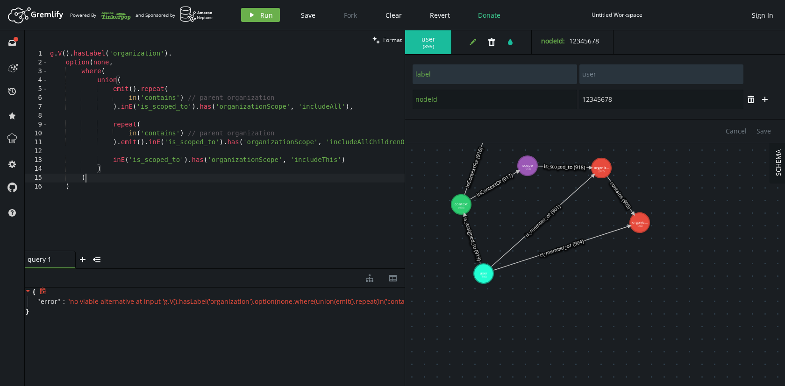
click at [85, 178] on div "g . V ( ) . hasLabel ( 'organization' ) . option ( none , where ( union ( emit …" at bounding box center [238, 157] width 381 height 215
click at [69, 188] on div "g . V ( ) . hasLabel ( 'organization' ) . option ( none , where ( union ( emit …" at bounding box center [238, 157] width 381 height 215
type textarea ")"
drag, startPoint x: 113, startPoint y: 64, endPoint x: 48, endPoint y: 62, distance: 65.4
click at [48, 62] on div "1 2 3 4 5 6 7 8 9 10 11 12 13 14 15 16 g . V ( ) . hasLabel ( 'organization' ) …" at bounding box center [215, 150] width 380 height 201
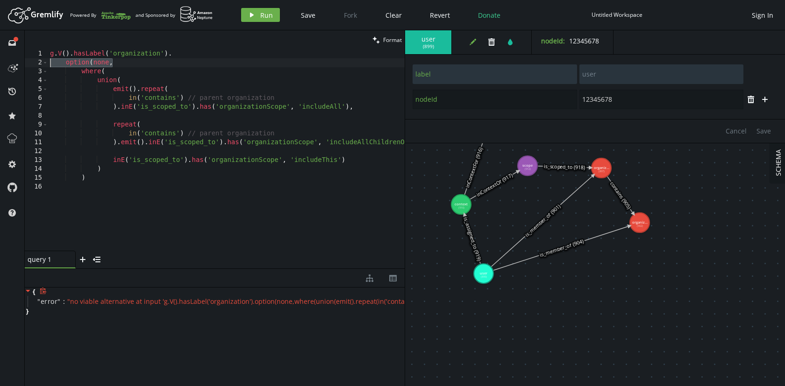
type textarea "option(none,"
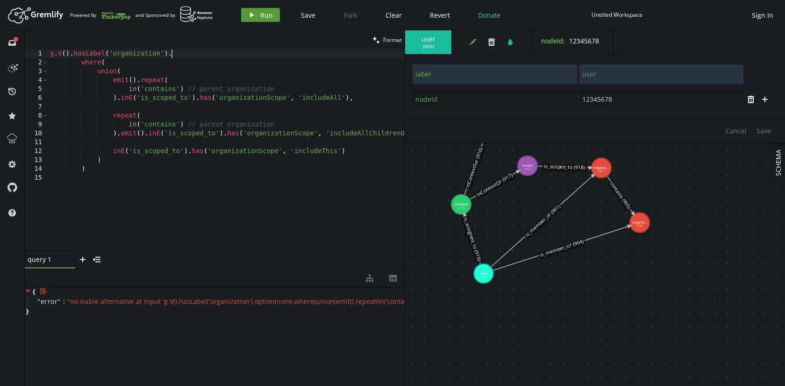
click at [263, 13] on span "Run" at bounding box center [266, 15] width 13 height 9
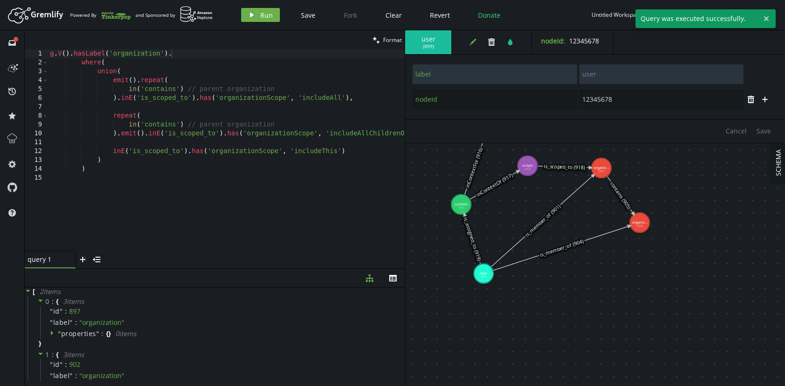
click at [232, 252] on div "query 1 small-cross plus menu-closed" at bounding box center [215, 260] width 380 height 18
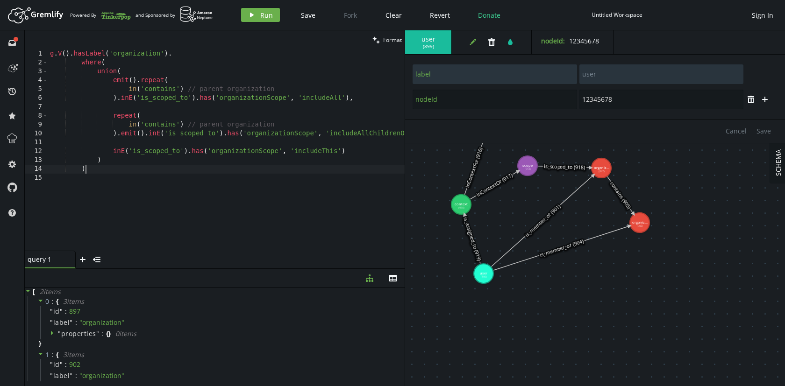
click at [102, 169] on div "g . V ( ) . hasLabel ( 'organization' ) . where ( union ( emit ( ) . repeat ( i…" at bounding box center [238, 157] width 381 height 215
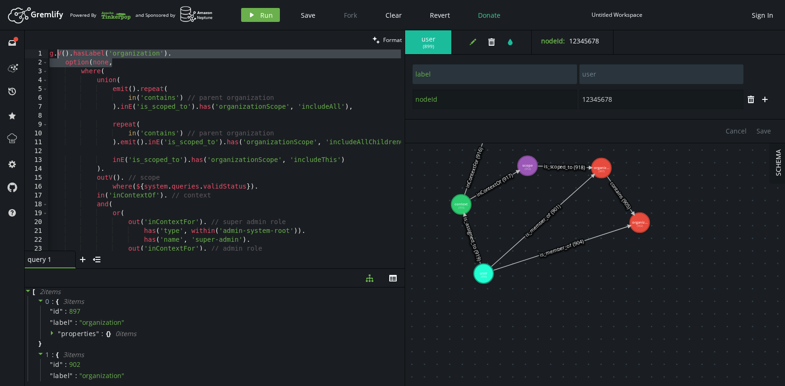
scroll to position [0, 0]
drag, startPoint x: 117, startPoint y: 64, endPoint x: 40, endPoint y: 59, distance: 77.7
click at [40, 59] on div "where(${system.queries.validUserStatus}) ) 1 2 3 4 5 6 7 8 9 10 11 12 13 14 15 …" at bounding box center [215, 150] width 380 height 201
type textarea "option(none,"
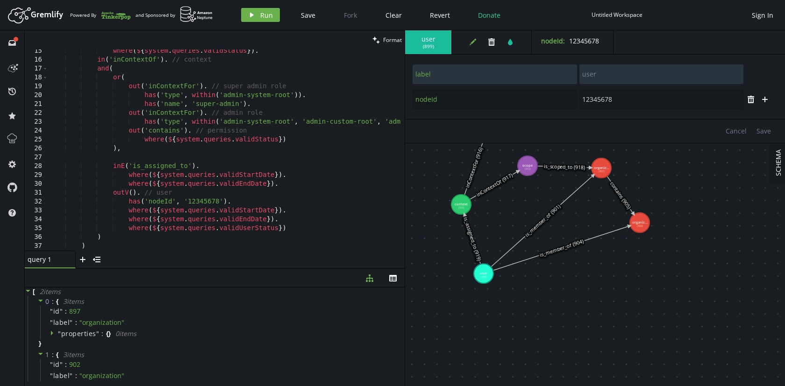
scroll to position [0, 0]
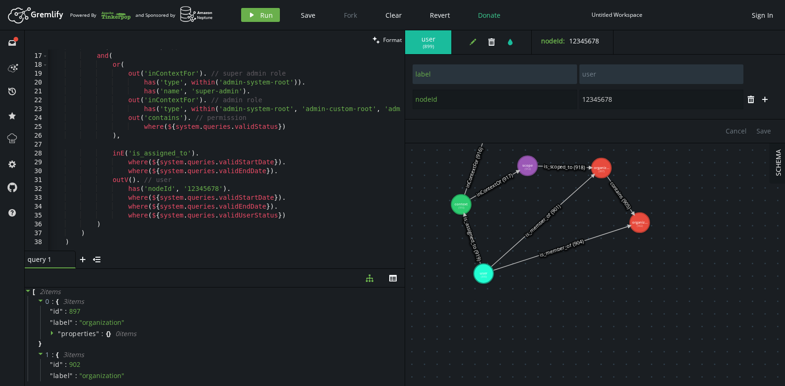
click at [75, 243] on div "in ( 'inContextOf' ) . // context and ( or ( out ( 'inContextFor' ) . // super …" at bounding box center [261, 150] width 427 height 215
type textarea ")"
click at [256, 17] on button "play Run" at bounding box center [260, 15] width 39 height 14
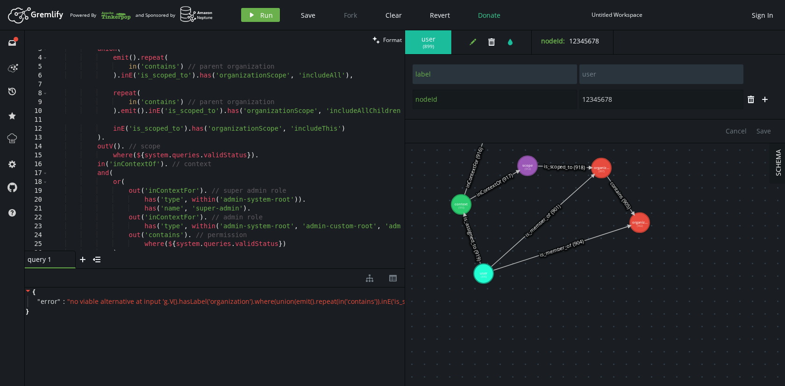
type textarea "where(${system.queries.validStatus})."
drag, startPoint x: 269, startPoint y: 156, endPoint x: 39, endPoint y: 155, distance: 229.9
click at [39, 155] on div "where(${system.queries.validStatus}). 3 4 5 6 7 8 9 10 11 12 13 14 15 16 17 18 …" at bounding box center [215, 150] width 380 height 201
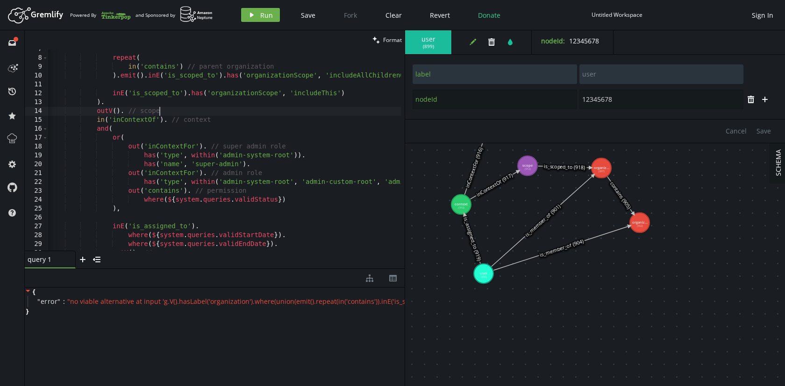
click at [232, 150] on div "repeat ( in ( 'contains' ) // parent organization ) . emit ( ) . inE ( 'is_scop…" at bounding box center [261, 152] width 427 height 215
type textarea ")"
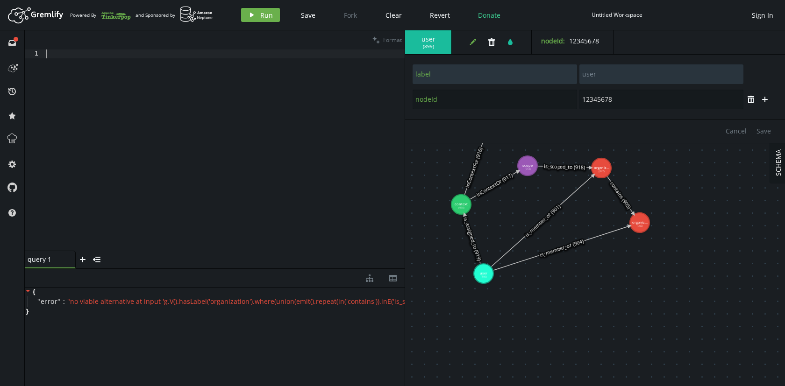
paste textarea ")"
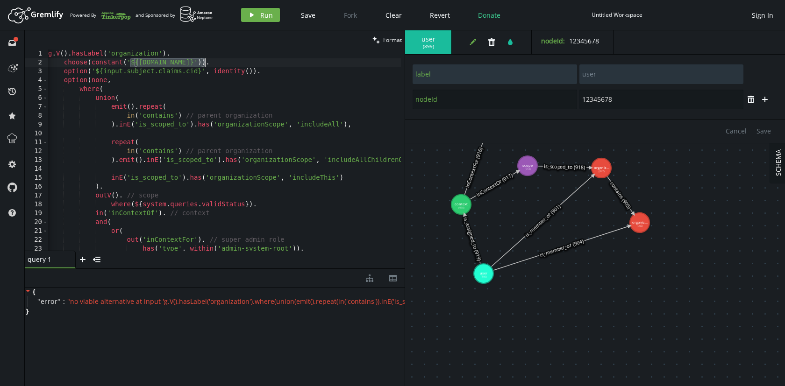
drag, startPoint x: 131, startPoint y: 63, endPoint x: 205, endPoint y: 63, distance: 73.8
click at [205, 63] on div "g . V ( ) . hasLabel ( 'organization' ) . choose ( constant ( '${[DOMAIN_NAME]}…" at bounding box center [259, 157] width 427 height 215
click at [150, 64] on div "g . V ( ) . hasLabel ( 'organization' ) . choose ( constant ( '12345678' )) . o…" at bounding box center [259, 157] width 427 height 215
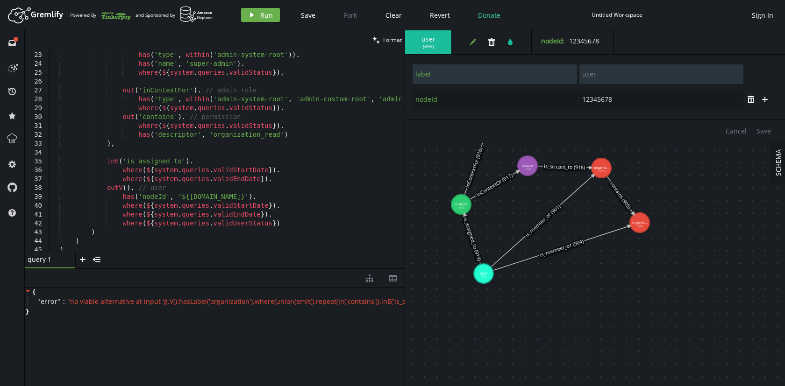
scroll to position [202, 0]
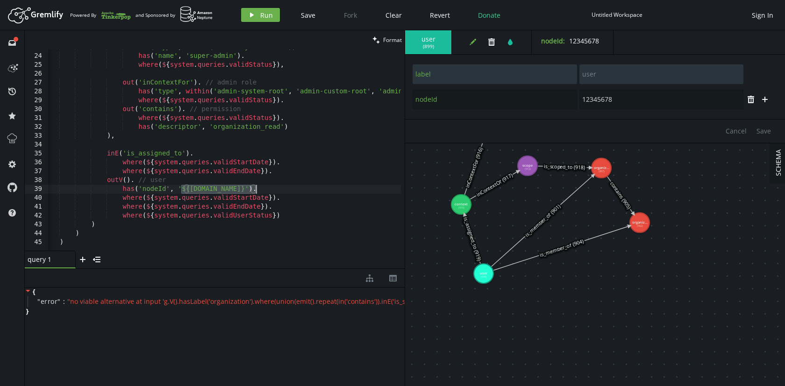
drag, startPoint x: 181, startPoint y: 189, endPoint x: 255, endPoint y: 189, distance: 73.8
click at [255, 189] on div "has ( 'type' , within ( 'admin-system-root' )) . has ( 'name' , 'super-admin' )…" at bounding box center [255, 150] width 427 height 215
paste textarea "12345678"
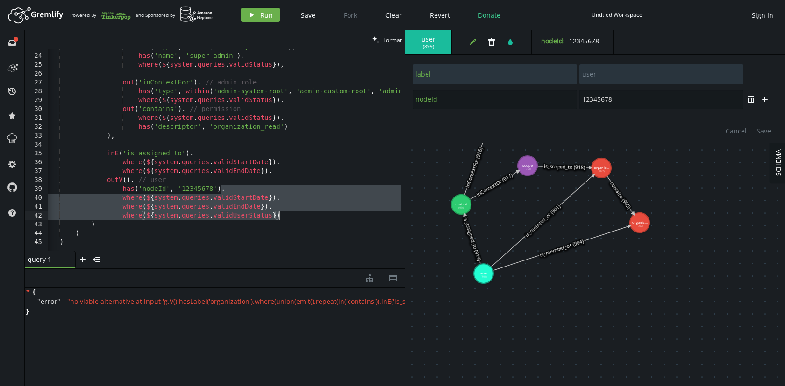
drag, startPoint x: 221, startPoint y: 190, endPoint x: 282, endPoint y: 216, distance: 65.9
click at [282, 216] on div "has ( 'type' , within ( 'admin-system-root' )) . has ( 'name' , 'super-admin' )…" at bounding box center [255, 150] width 427 height 215
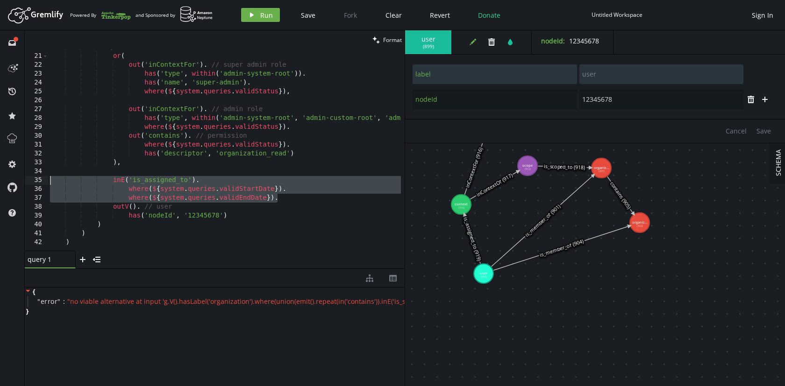
scroll to position [0, 0]
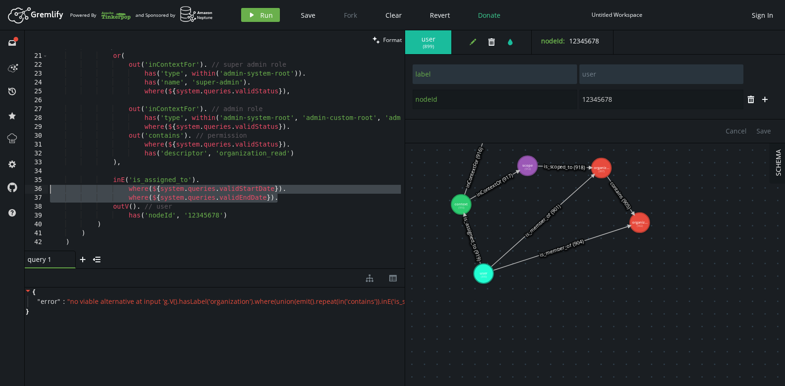
drag, startPoint x: 281, startPoint y: 200, endPoint x: 37, endPoint y: 191, distance: 244.0
click at [37, 191] on div "has('nodeId', '12345678') 20 21 22 23 24 25 26 27 28 29 30 31 32 33 34 35 36 37…" at bounding box center [215, 150] width 380 height 201
type textarea "where(${system.queries.validStartDate}). where(${system.queries.validEndDate})."
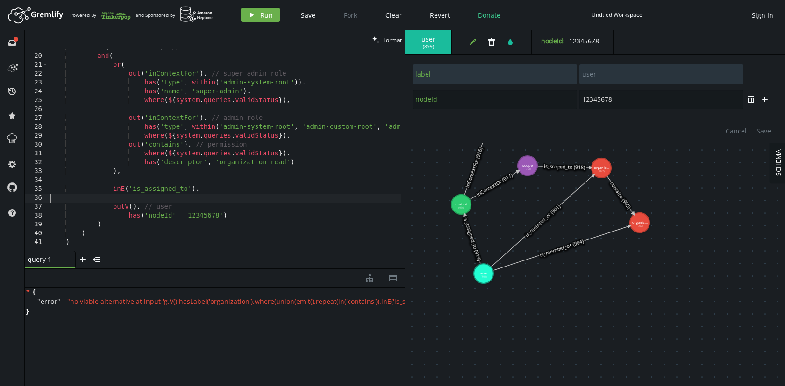
scroll to position [157, 0]
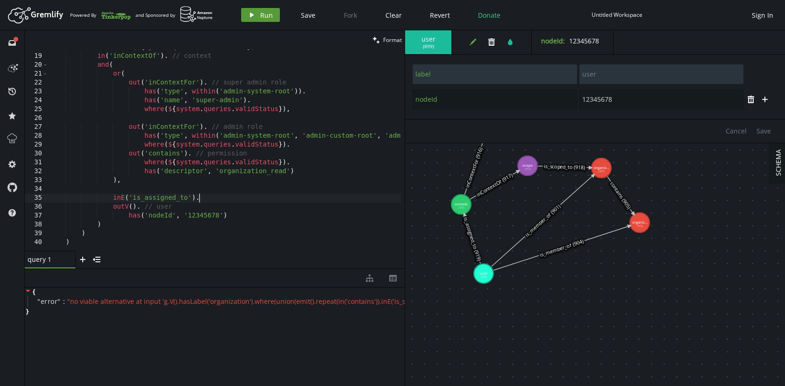
click at [260, 15] on span "Run" at bounding box center [266, 15] width 13 height 9
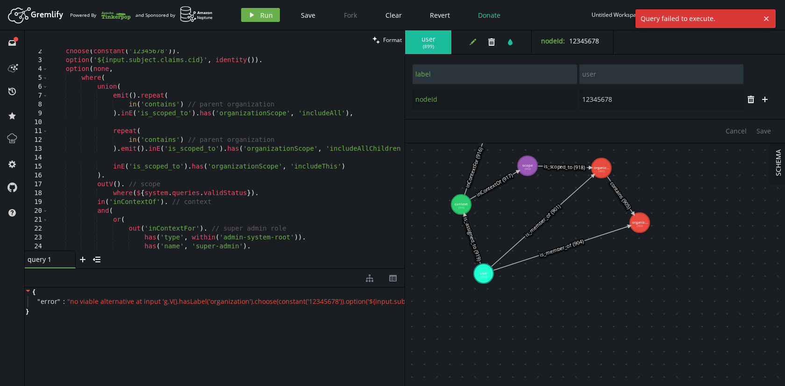
scroll to position [0, 0]
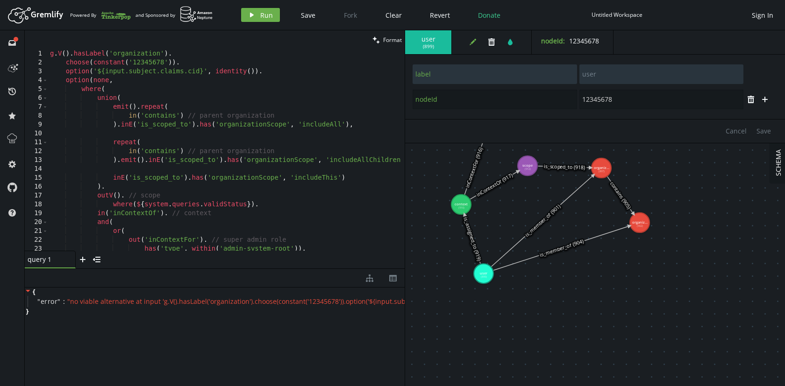
type textarea "option('${input.subject.claims.cid}', identity())."
drag, startPoint x: 97, startPoint y: 71, endPoint x: 202, endPoint y: 71, distance: 105.1
click at [202, 71] on div "g . V ( ) . hasLabel ( 'organization' ) . choose ( constant ( '12345678' )) . o…" at bounding box center [261, 157] width 427 height 215
drag, startPoint x: 267, startPoint y: 73, endPoint x: 43, endPoint y: 73, distance: 224.7
click at [43, 73] on div "option('${input.subject.claims.cid}', identity()). 1 2 3 4 5 6 7 8 9 10 11 12 1…" at bounding box center [215, 150] width 380 height 201
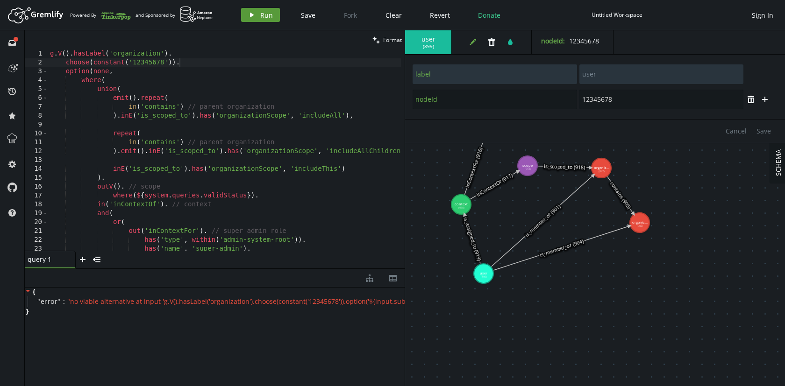
click at [261, 18] on span "Run" at bounding box center [266, 15] width 13 height 9
type textarea "where(${system.queries.validStatus})."
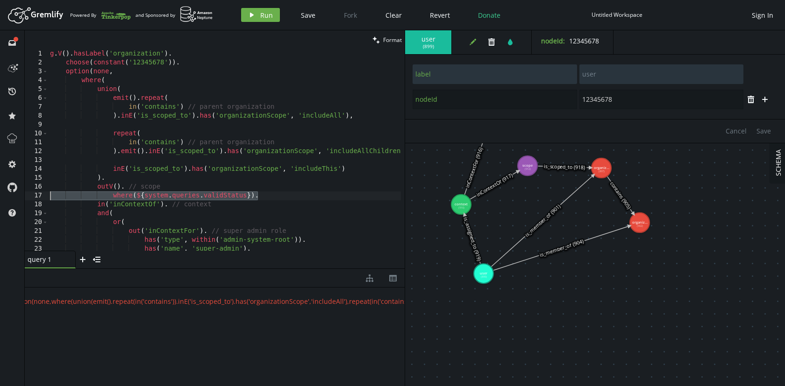
drag, startPoint x: 263, startPoint y: 195, endPoint x: 44, endPoint y: 196, distance: 218.2
click at [44, 196] on div "where(${system.queries.validStatus}). 1 2 3 4 5 6 7 8 9 10 11 12 13 14 15 16 17…" at bounding box center [215, 150] width 380 height 201
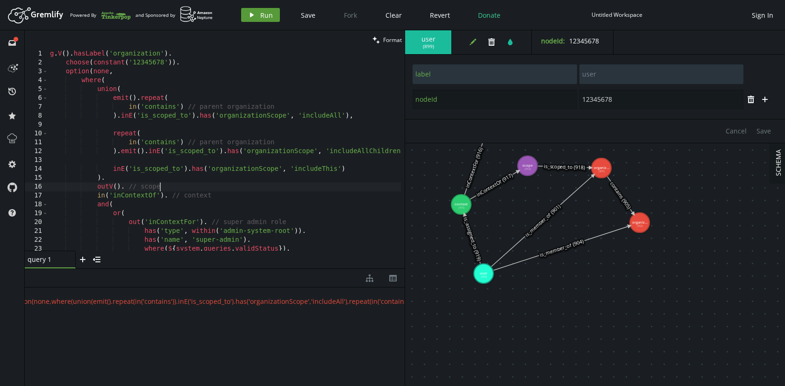
click at [264, 12] on span "Run" at bounding box center [266, 15] width 13 height 9
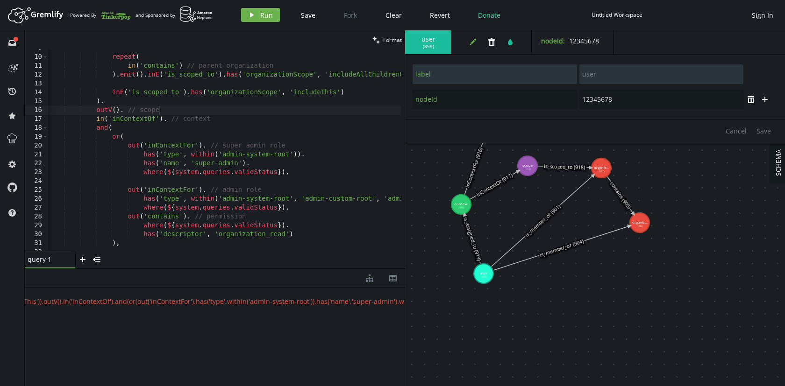
scroll to position [0, 1107]
type textarea "where(${system.queries.validStatus}),"
drag, startPoint x: 292, startPoint y: 175, endPoint x: 46, endPoint y: 173, distance: 245.7
click at [46, 173] on div "where(${system.queries.validStatus}), 9 10 11 12 13 14 15 16 17 18 19 20 21 22 …" at bounding box center [215, 150] width 380 height 201
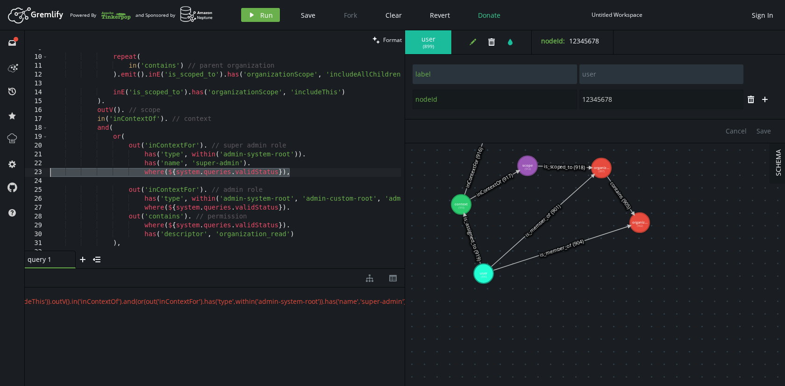
click at [46, 173] on div "23" at bounding box center [36, 172] width 23 height 9
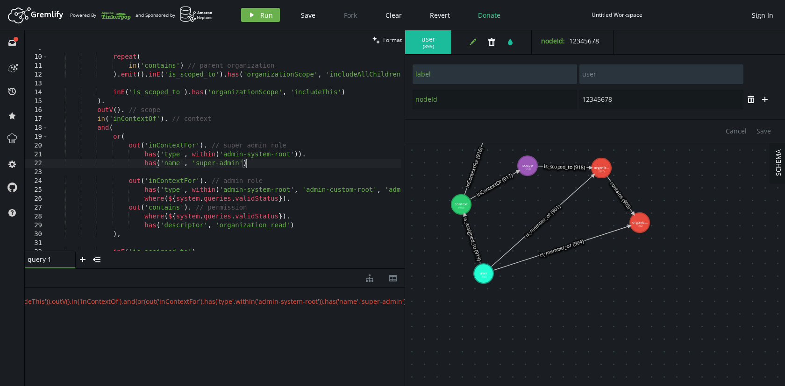
scroll to position [0, 199]
click at [255, 18] on button "play Run" at bounding box center [260, 15] width 39 height 14
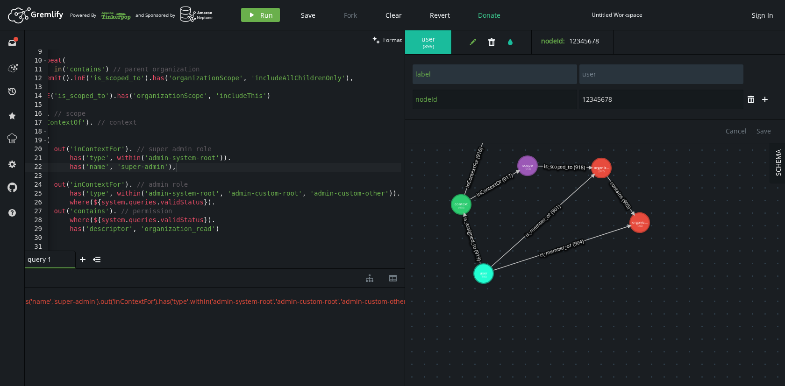
scroll to position [0, 75]
type textarea "where(${system.queries.validStatus})."
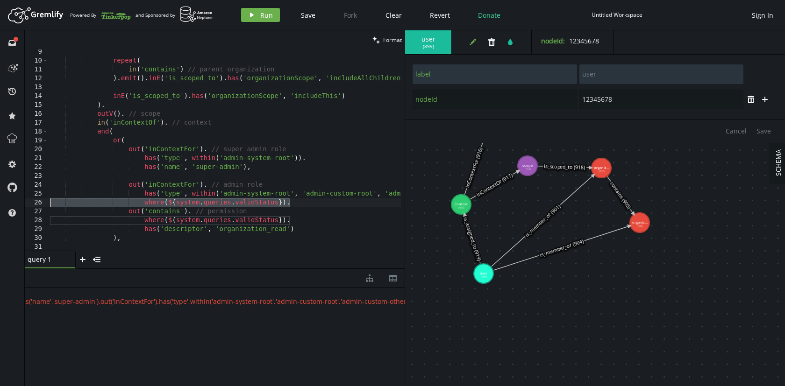
drag, startPoint x: 223, startPoint y: 202, endPoint x: 30, endPoint y: 199, distance: 193.4
click at [30, 199] on div "where(${system.queries.validStatus}). 9 10 11 12 13 14 15 16 17 18 19 20 21 22 …" at bounding box center [215, 150] width 380 height 201
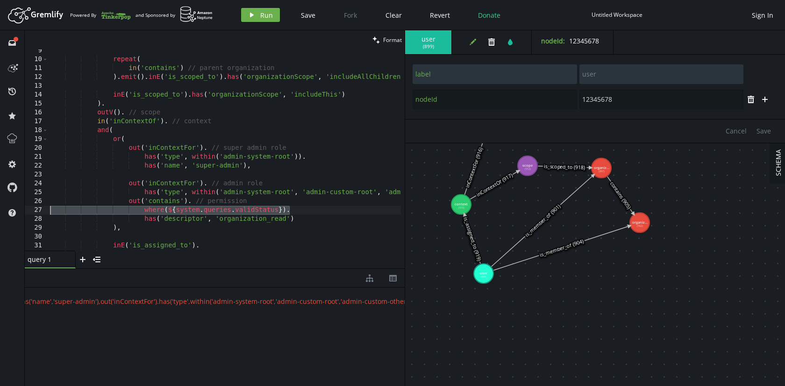
drag, startPoint x: 293, startPoint y: 210, endPoint x: 28, endPoint y: 210, distance: 265.4
click at [28, 210] on div "has('type', within('admin-system-root', 'admin-custom-root', 'admin-custom-othe…" at bounding box center [215, 150] width 380 height 201
type textarea "where(${system.queries.validStatus})."
type textarea "out('contains'). // permission"
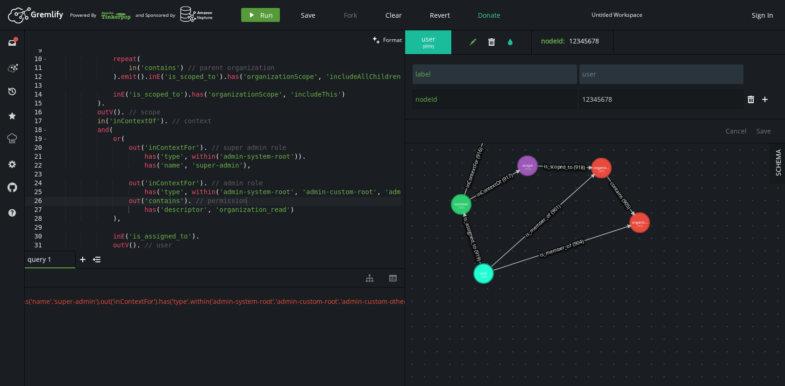
click at [263, 15] on span "Run" at bounding box center [266, 15] width 13 height 9
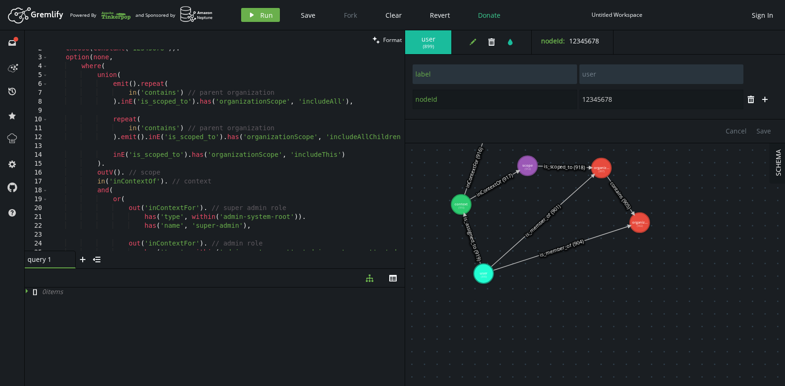
scroll to position [14, 0]
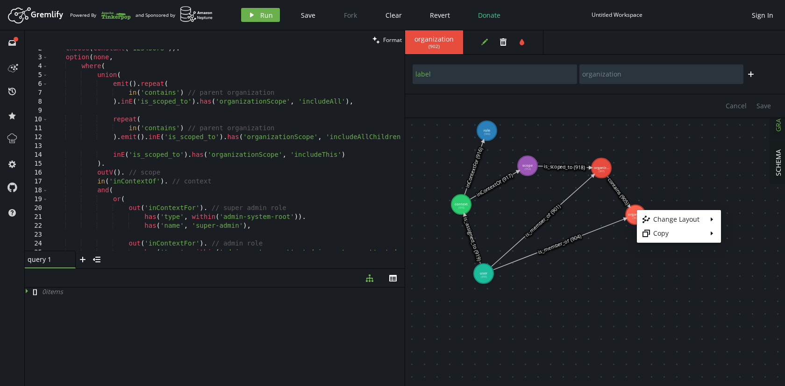
click at [665, 278] on body "Artboard Created with Sketch. Powered By and Sponsored by play Run Save Fork Cl…" at bounding box center [392, 193] width 785 height 386
click at [619, 191] on icon at bounding box center [617, 192] width 21 height 30
type input "contains"
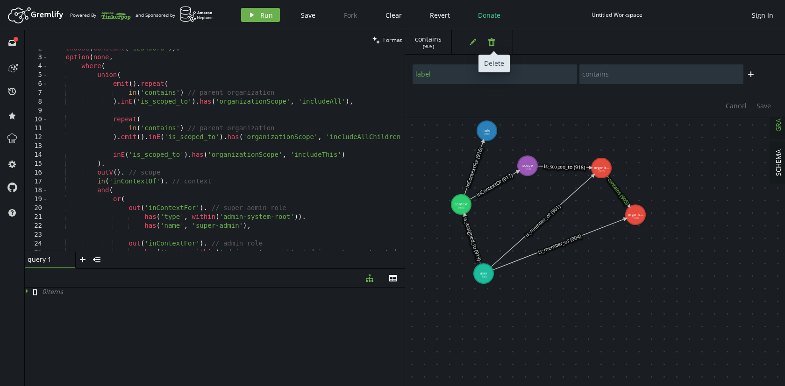
click at [490, 43] on icon "trash" at bounding box center [491, 41] width 7 height 7
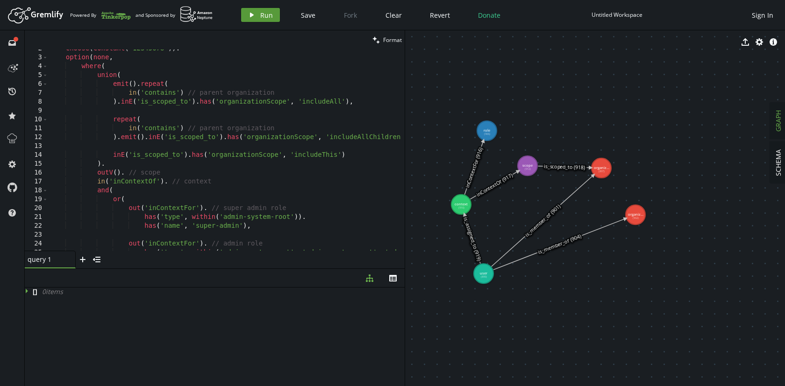
click at [264, 11] on span "Run" at bounding box center [266, 15] width 13 height 9
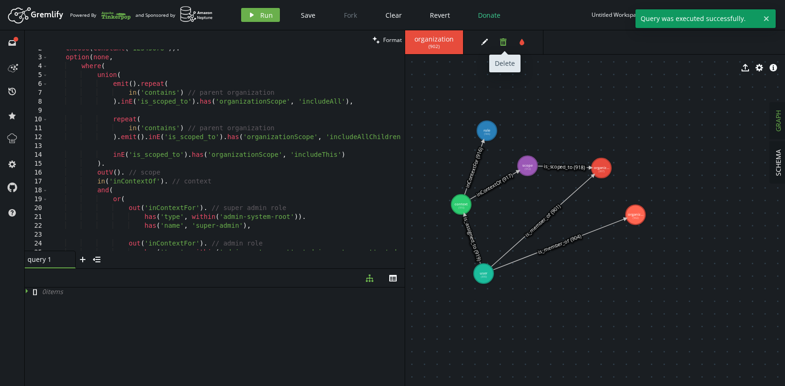
click at [502, 42] on icon "trash" at bounding box center [502, 41] width 7 height 7
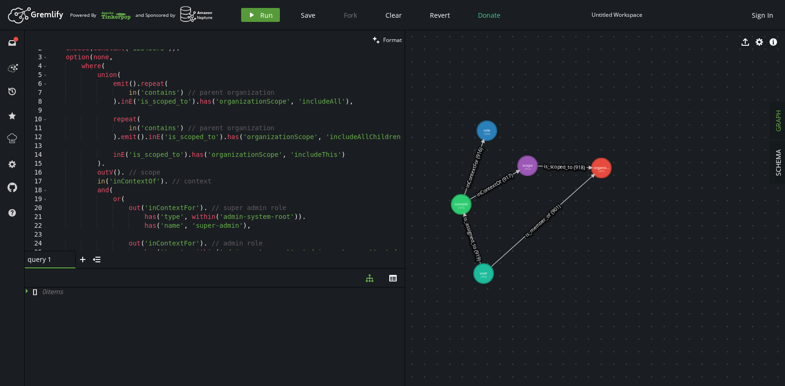
click at [261, 15] on span "Run" at bounding box center [266, 15] width 13 height 9
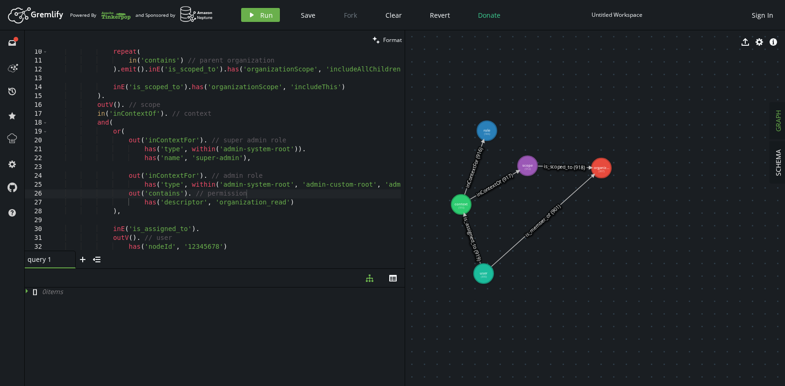
scroll to position [82, 0]
click at [253, 163] on div "repeat ( in ( 'contains' ) // parent organization ) . emit ( ) . inE ( 'is_scop…" at bounding box center [261, 155] width 427 height 215
type textarea "has('name', 'super-admin')."
click at [259, 12] on button "play Run" at bounding box center [260, 15] width 39 height 14
